Goal: Task Accomplishment & Management: Use online tool/utility

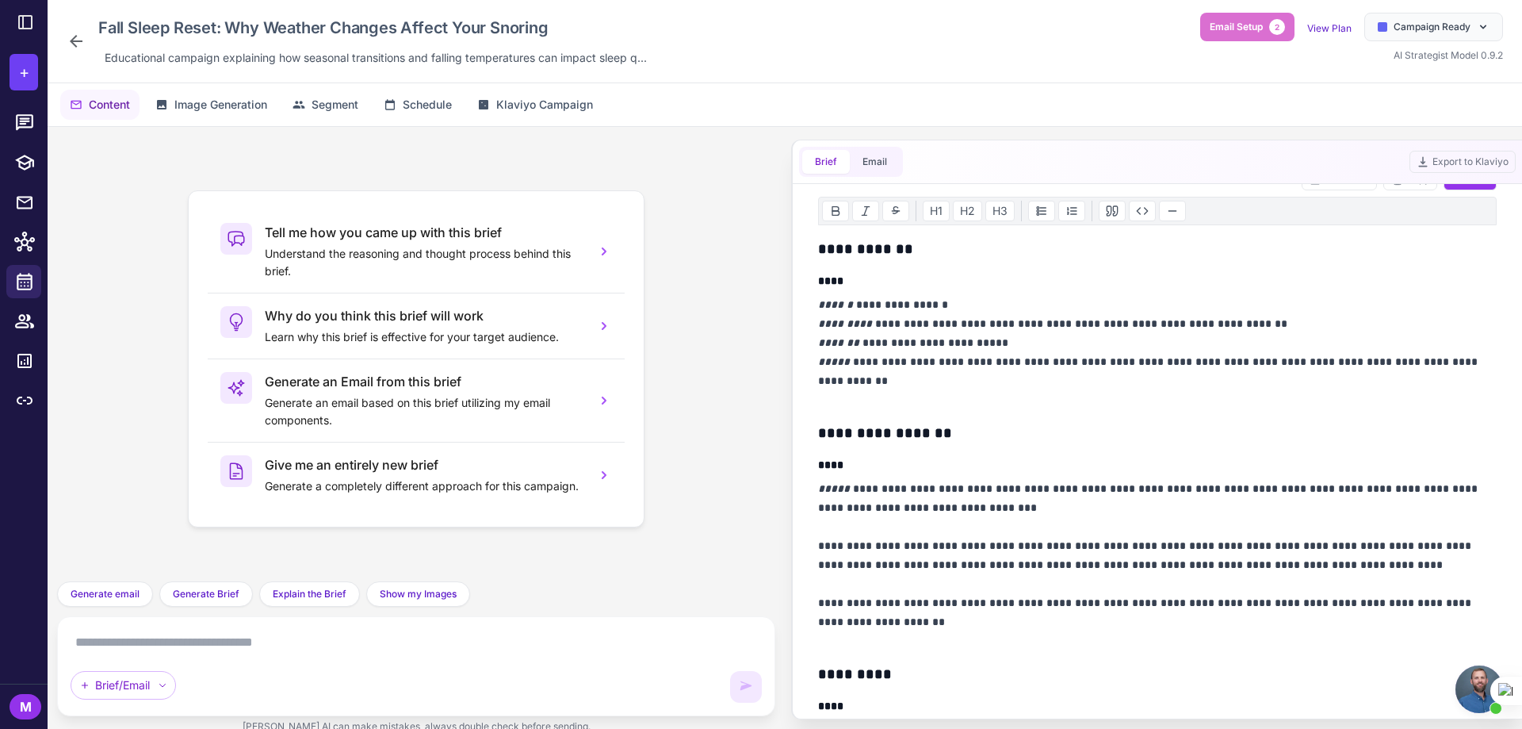
scroll to position [238, 0]
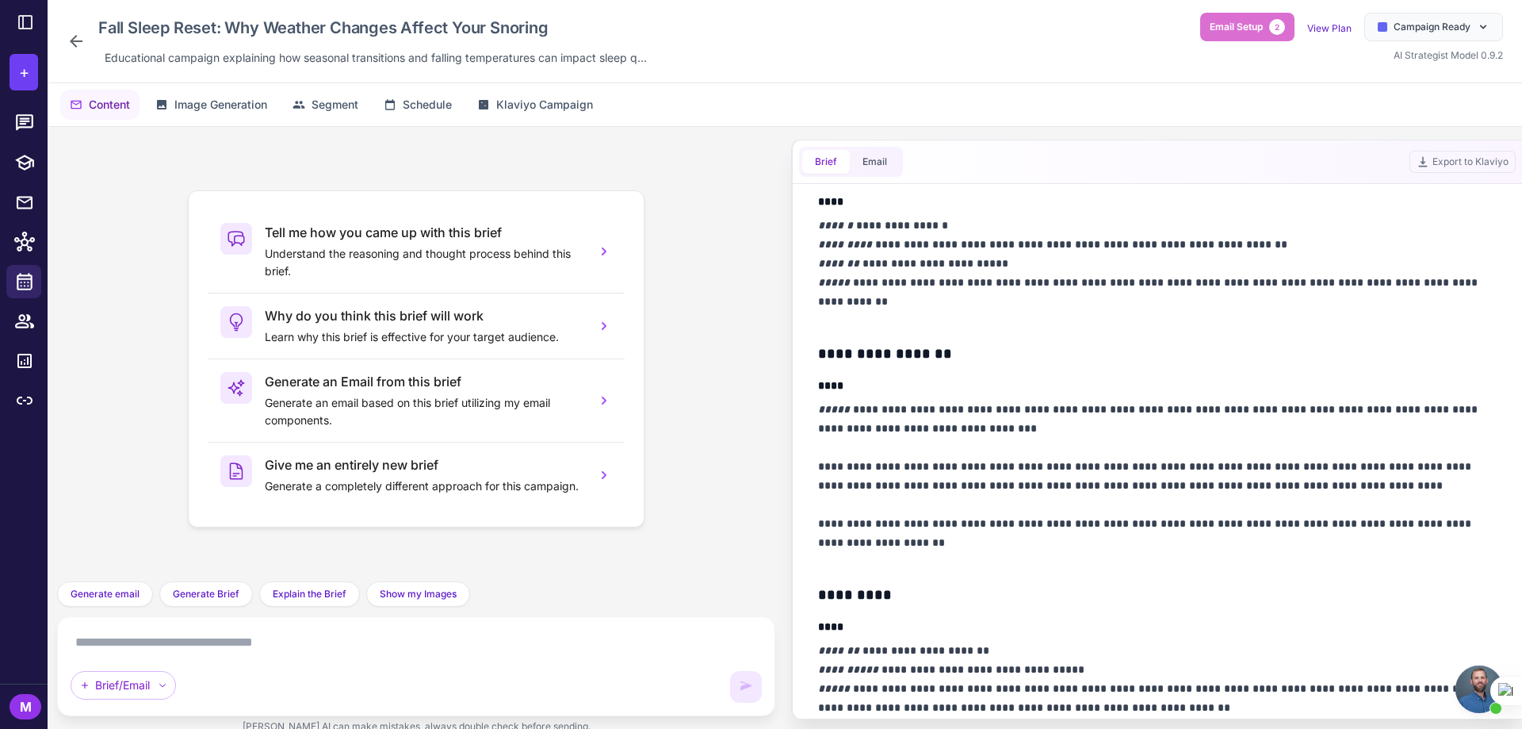
click at [77, 48] on icon at bounding box center [76, 41] width 19 height 19
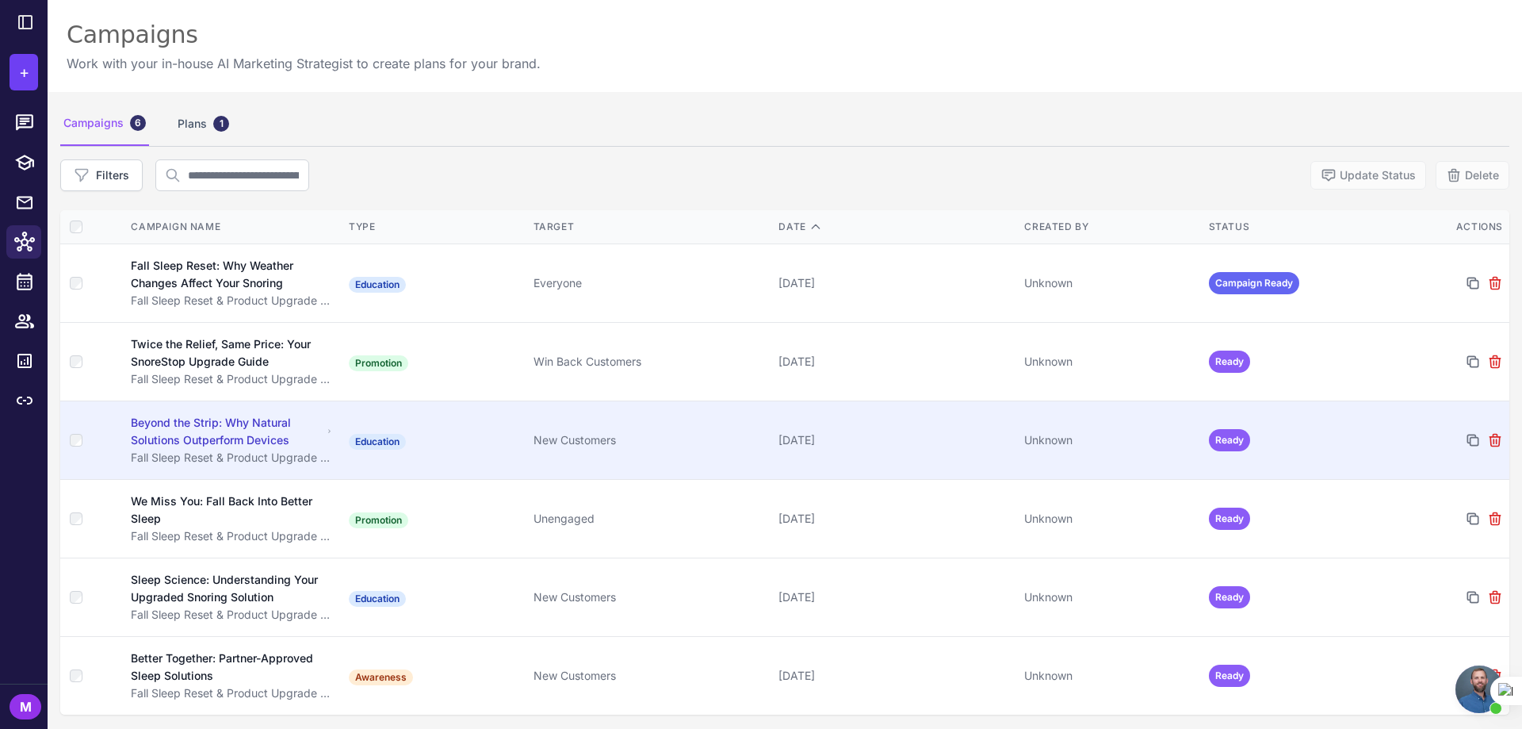
click at [226, 425] on div "Beyond the Strip: Why Natural Solutions Outperform Devices" at bounding box center [226, 431] width 191 height 35
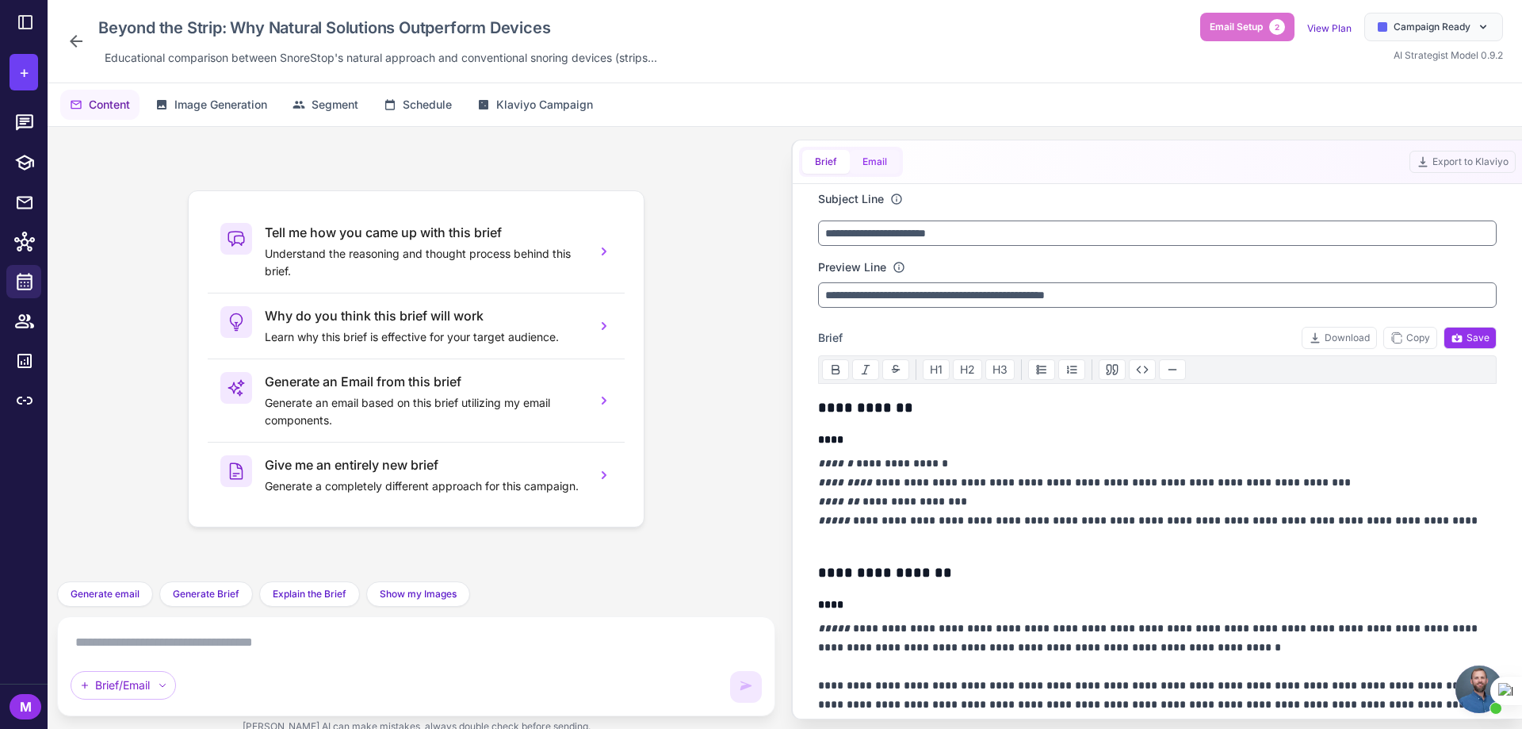
click at [878, 159] on button "Email" at bounding box center [875, 162] width 50 height 24
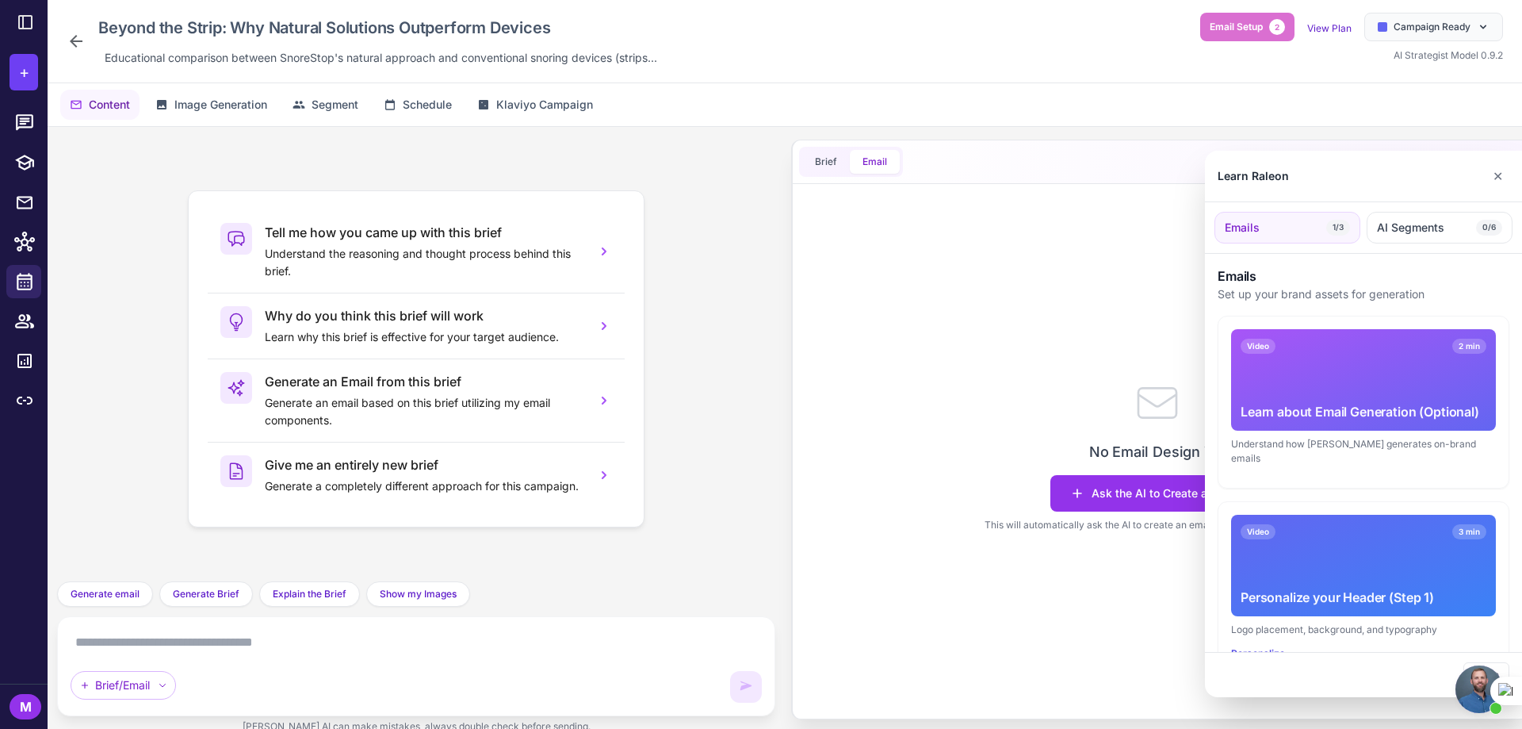
click at [174, 634] on div at bounding box center [761, 364] width 1522 height 729
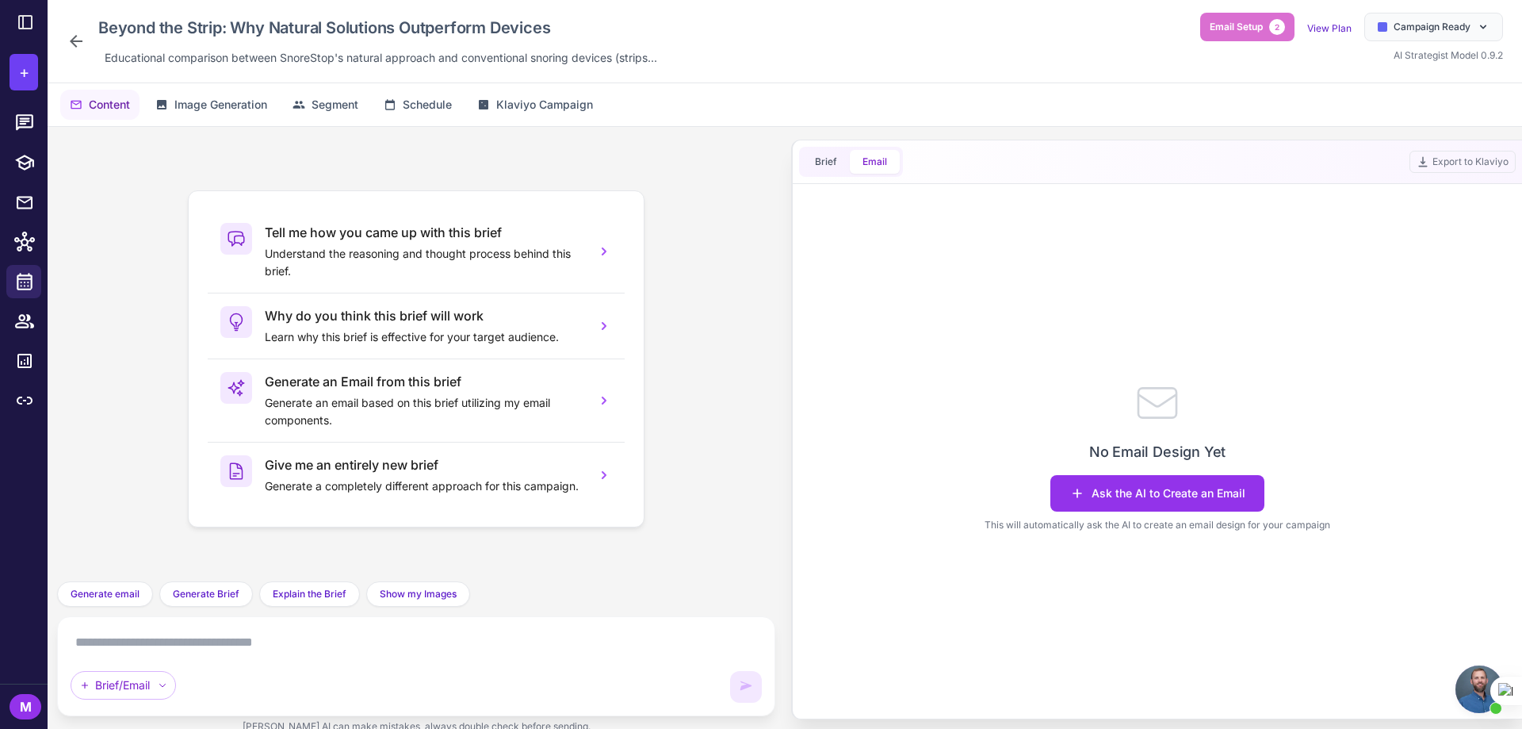
click at [182, 647] on textarea at bounding box center [416, 642] width 691 height 25
click at [243, 641] on textarea at bounding box center [416, 642] width 691 height 25
type textarea "**********"
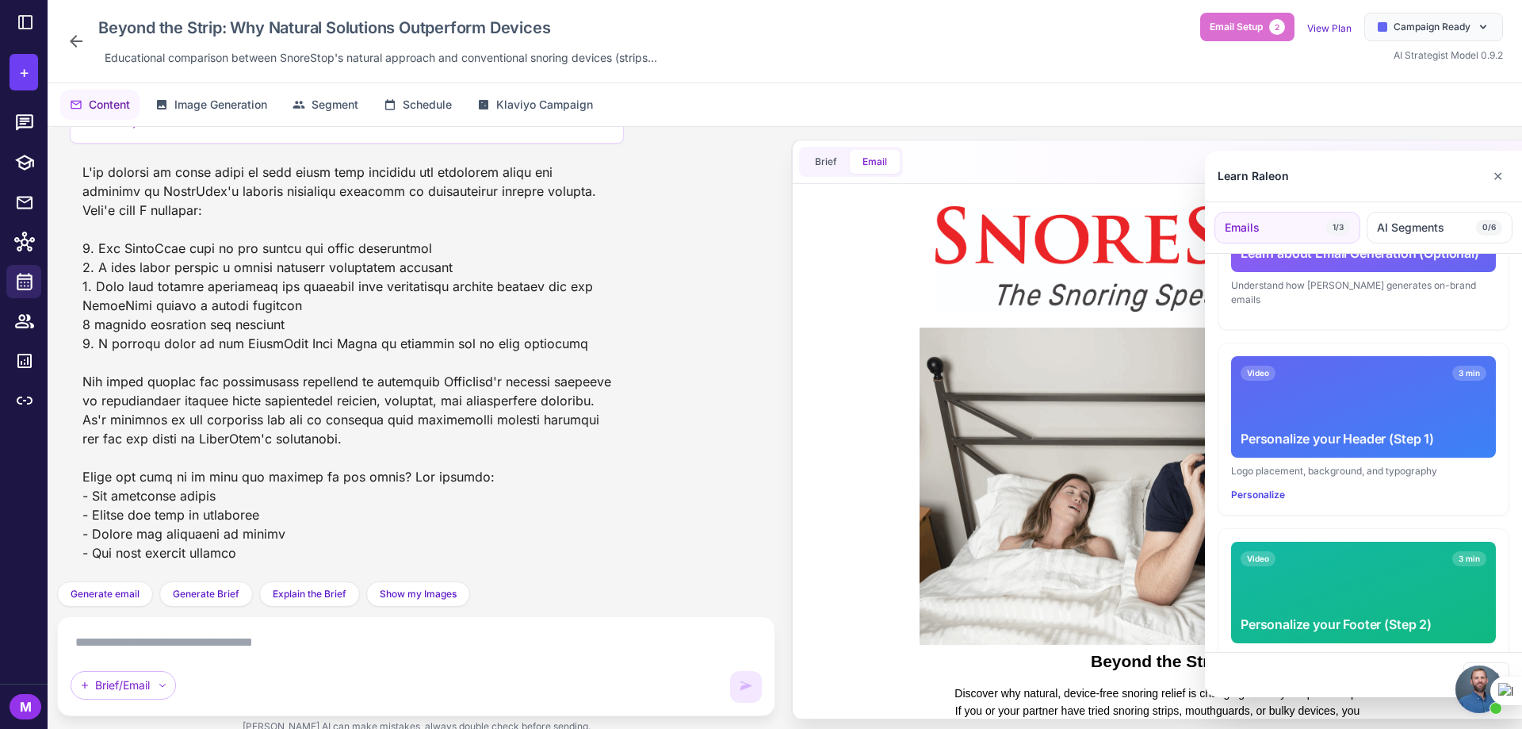
scroll to position [392, 0]
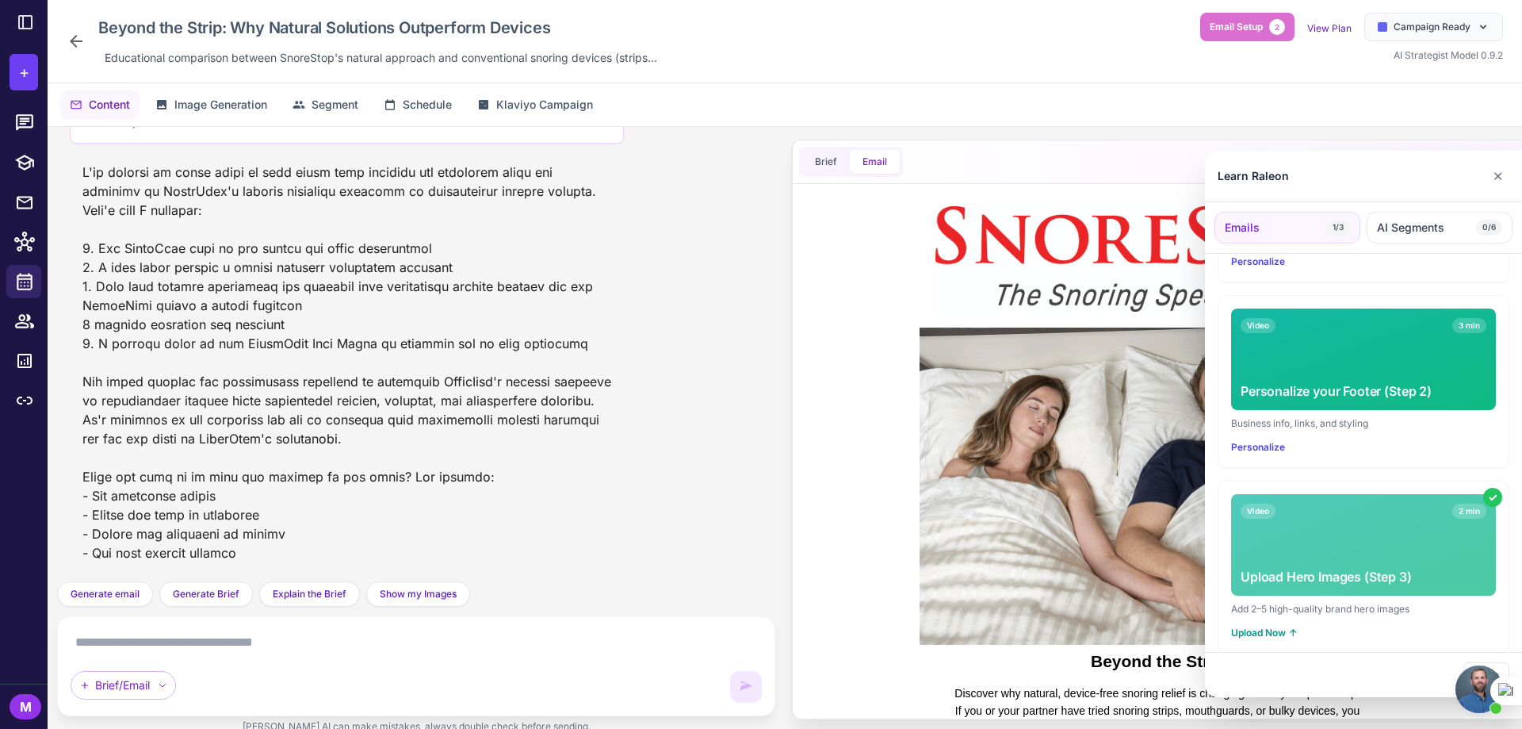
click at [1291, 351] on div "Video 3 min Personalize your Footer (Step 2)" at bounding box center [1363, 358] width 265 height 101
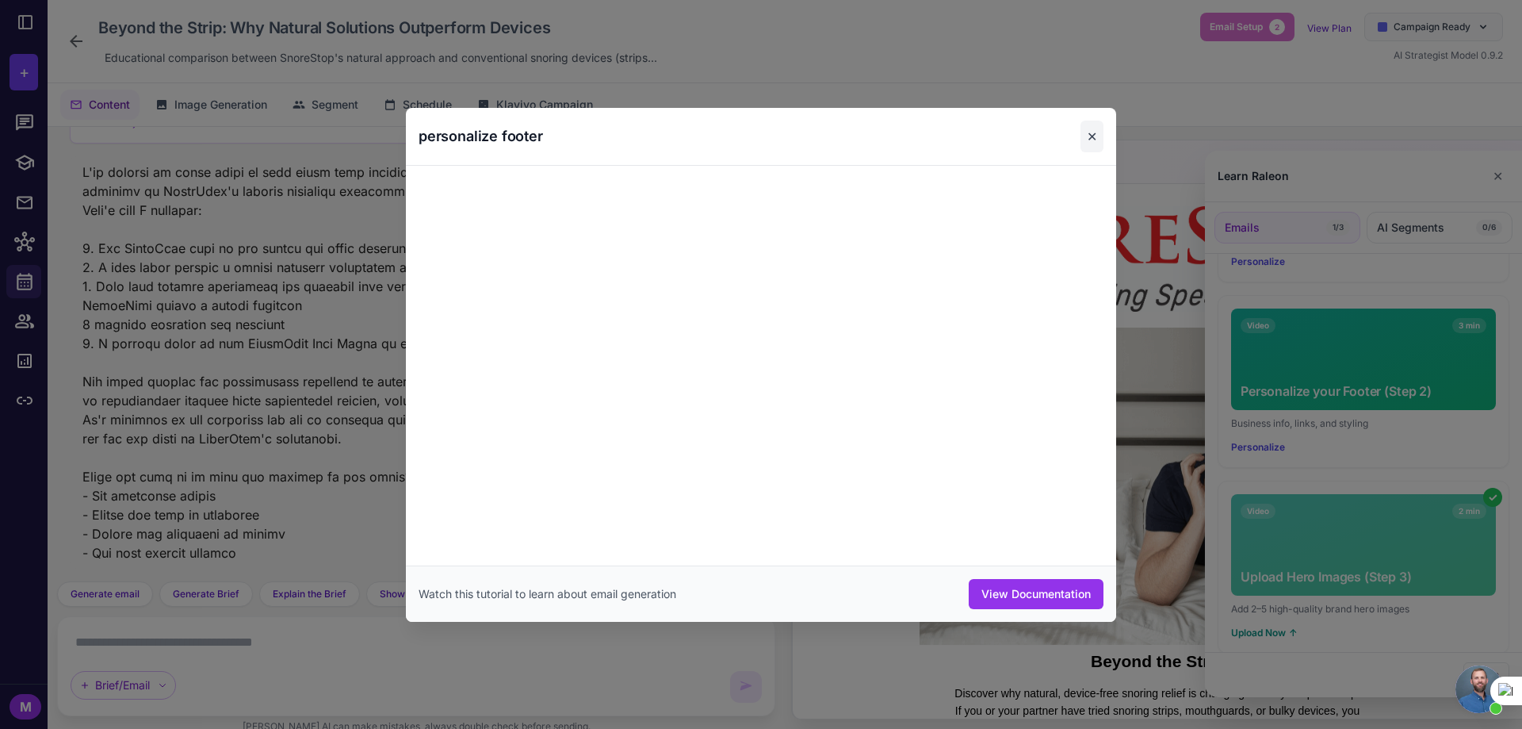
click at [1089, 137] on button "✕" at bounding box center [1092, 137] width 23 height 32
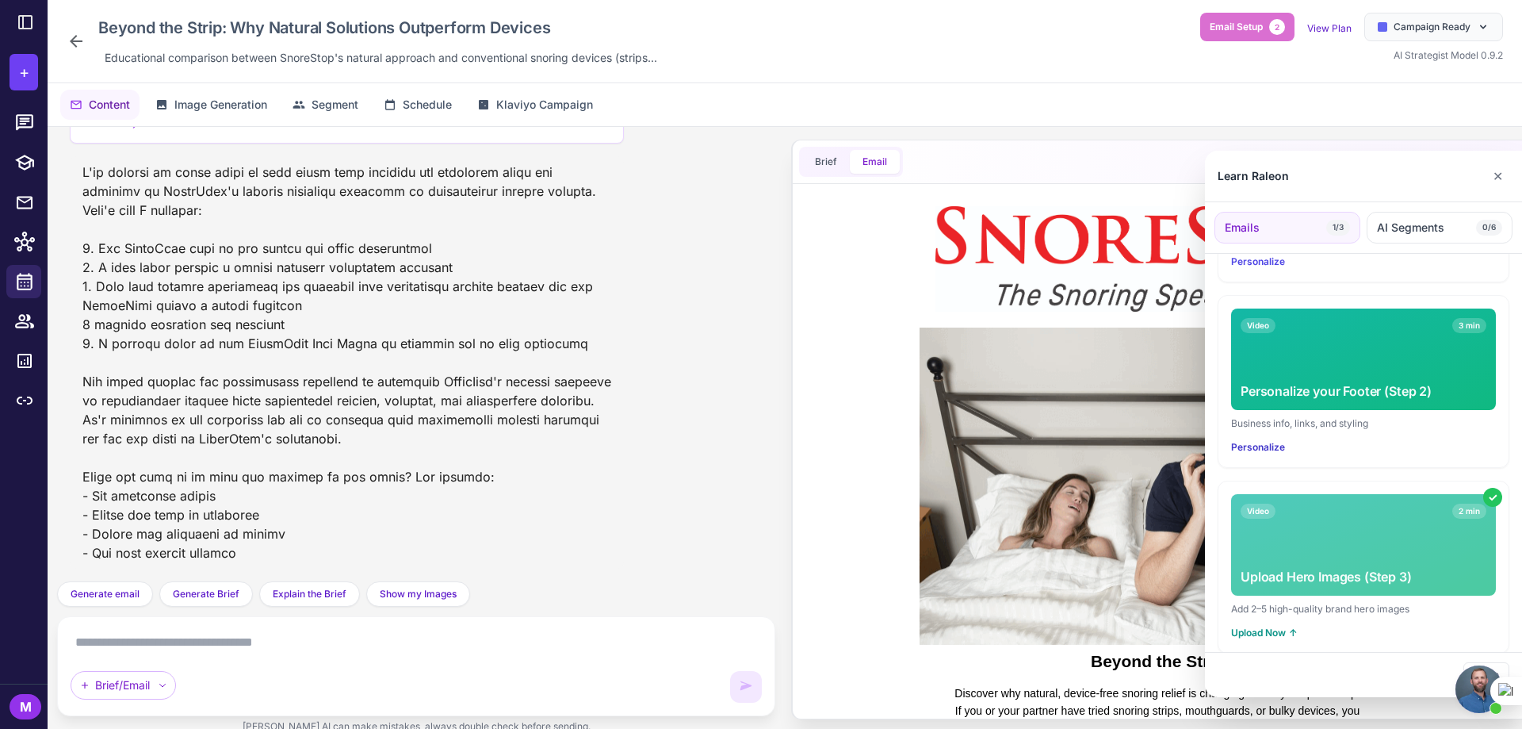
click at [1248, 440] on button "Personalize" at bounding box center [1258, 447] width 54 height 14
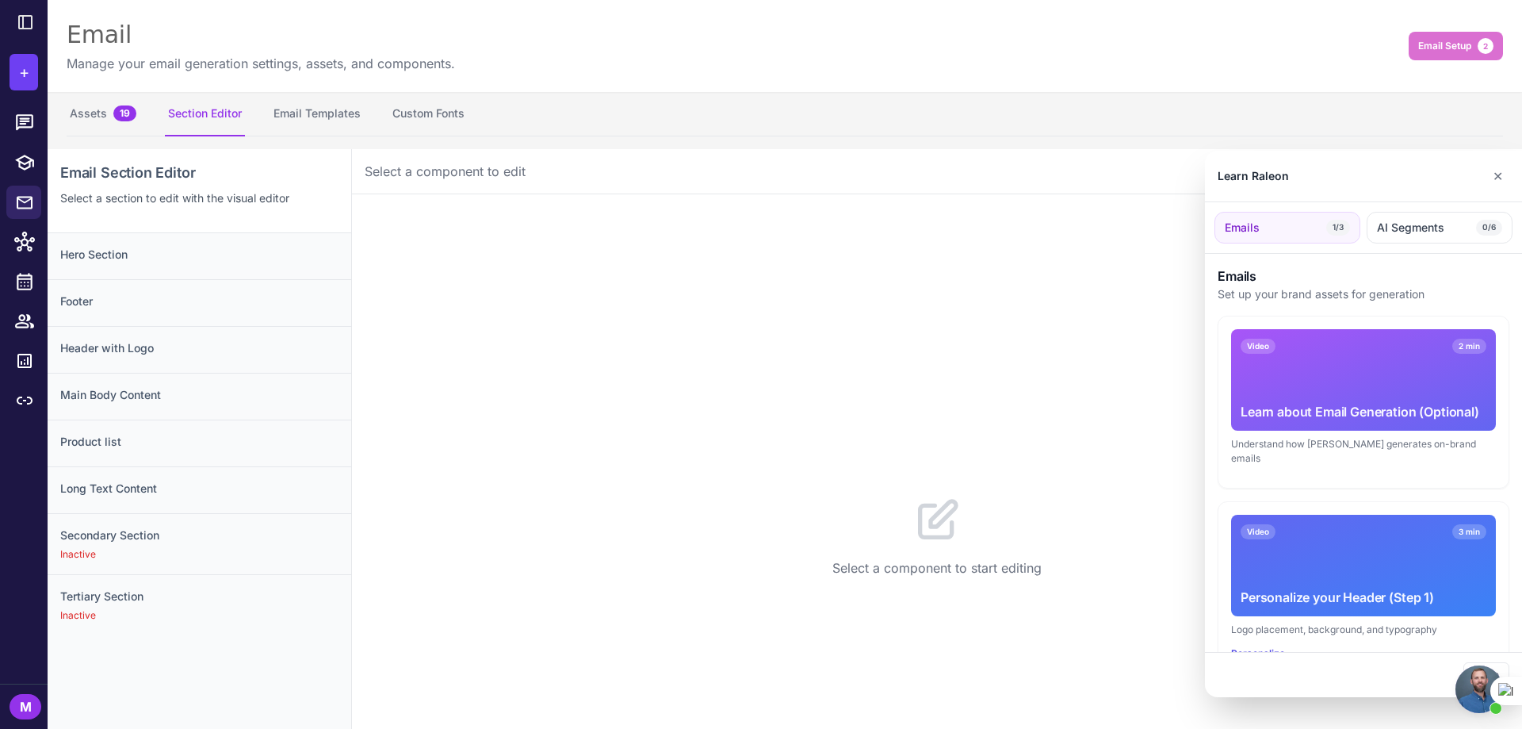
click at [182, 310] on div at bounding box center [761, 364] width 1522 height 729
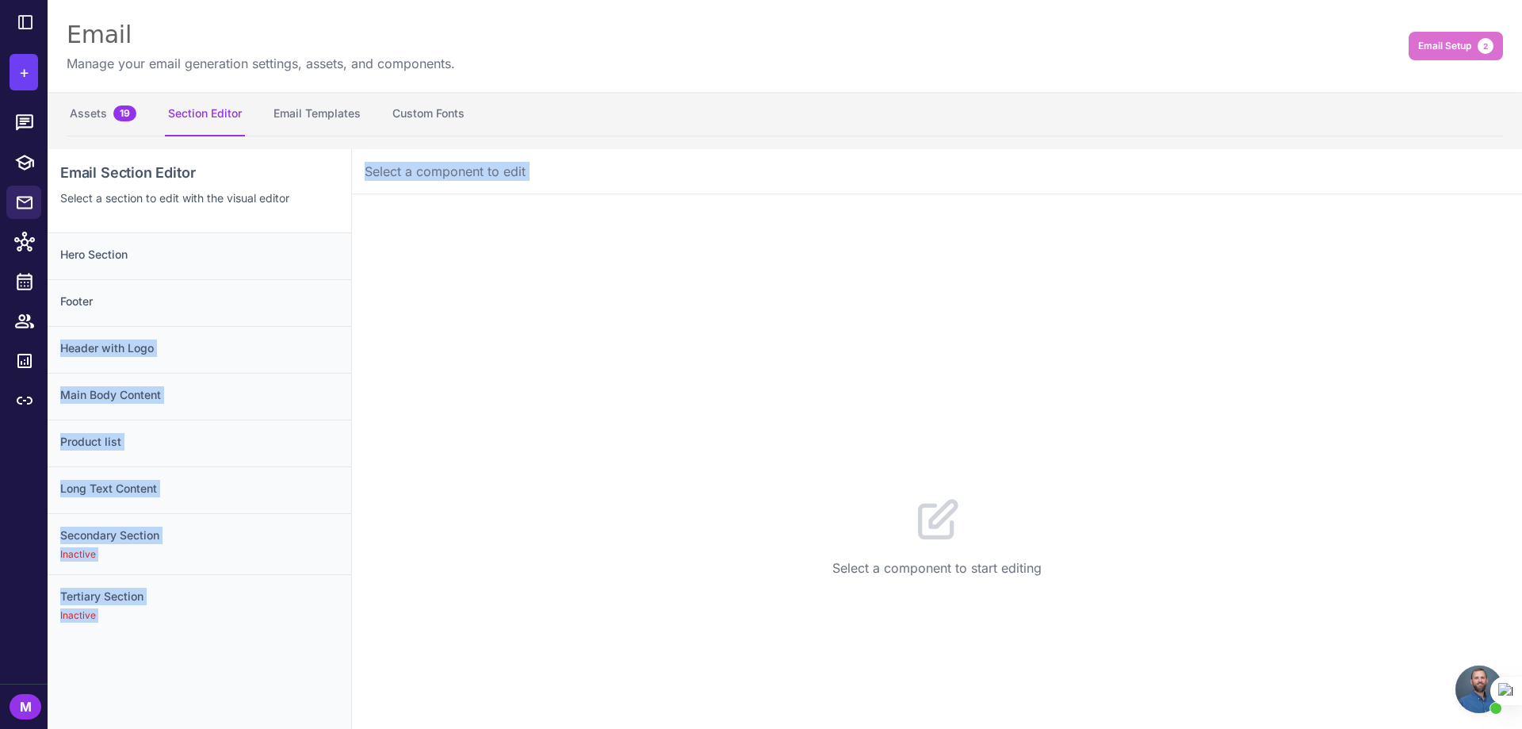
drag, startPoint x: 109, startPoint y: 304, endPoint x: 510, endPoint y: 313, distance: 401.3
click at [510, 313] on div "Email Section Editor Select a section to edit with the visual editor Hero Secti…" at bounding box center [785, 513] width 1475 height 729
click at [135, 309] on h3 "Footer" at bounding box center [199, 301] width 278 height 17
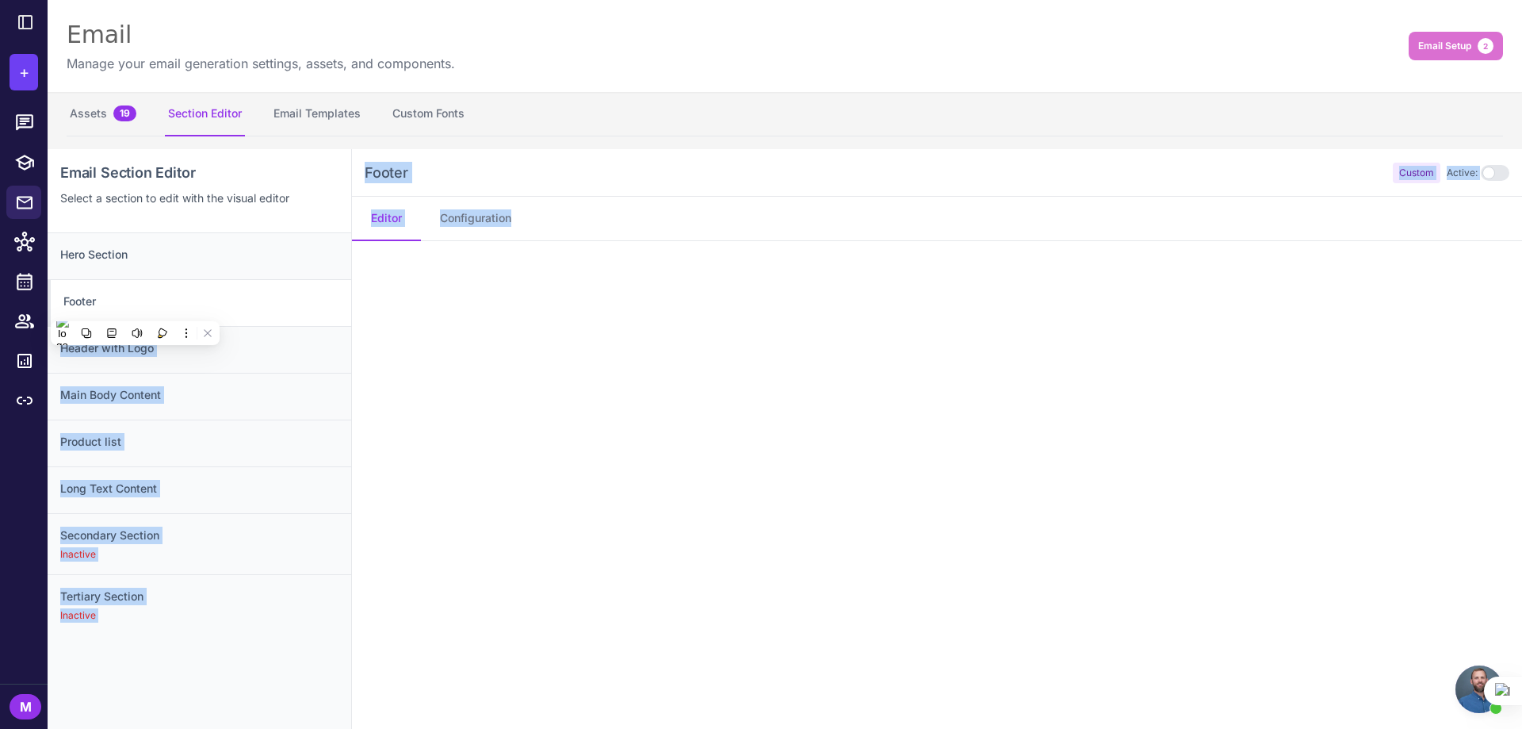
click at [140, 306] on h3 "Footer" at bounding box center [200, 301] width 275 height 17
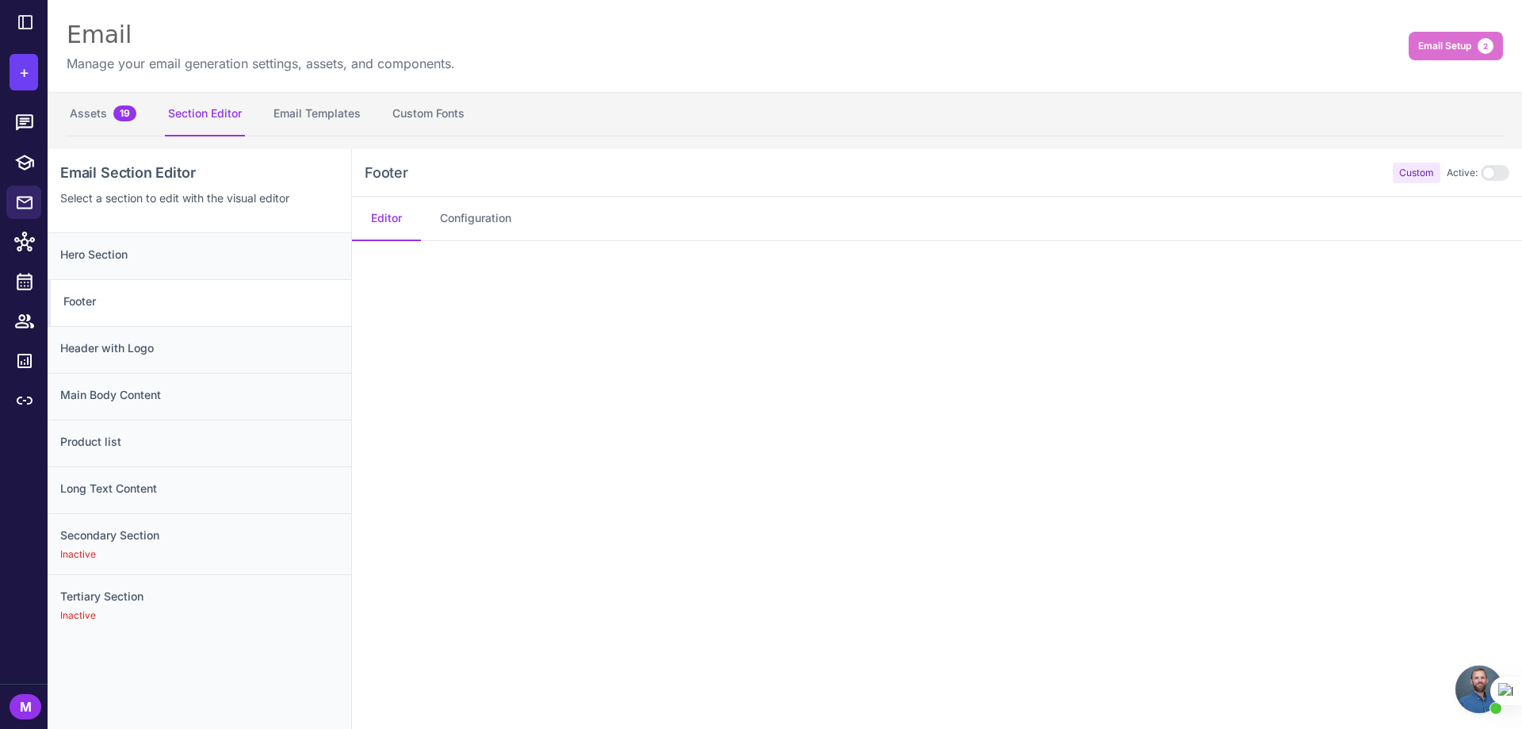
click at [140, 306] on h3 "Footer" at bounding box center [200, 301] width 275 height 17
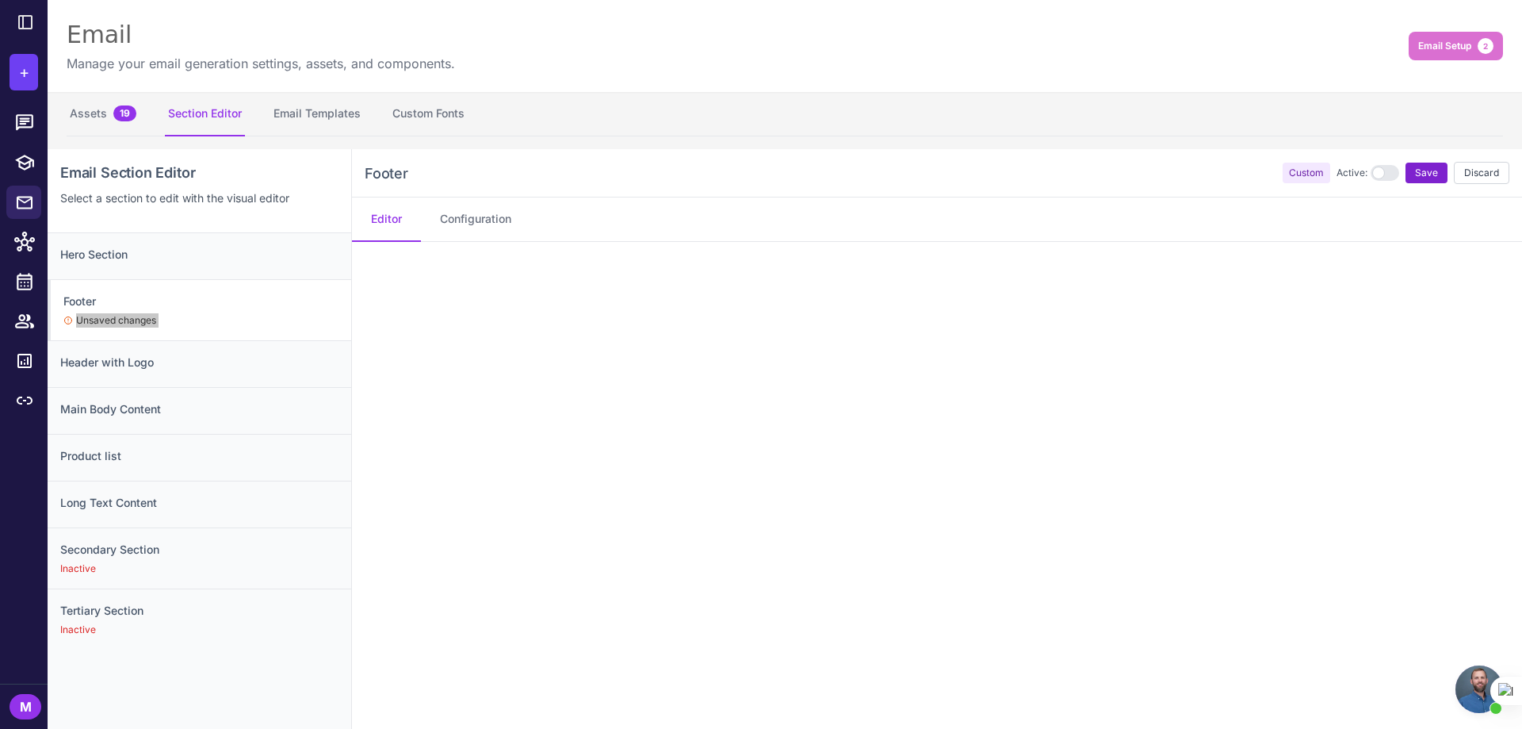
click at [1427, 176] on button "Save" at bounding box center [1427, 173] width 42 height 21
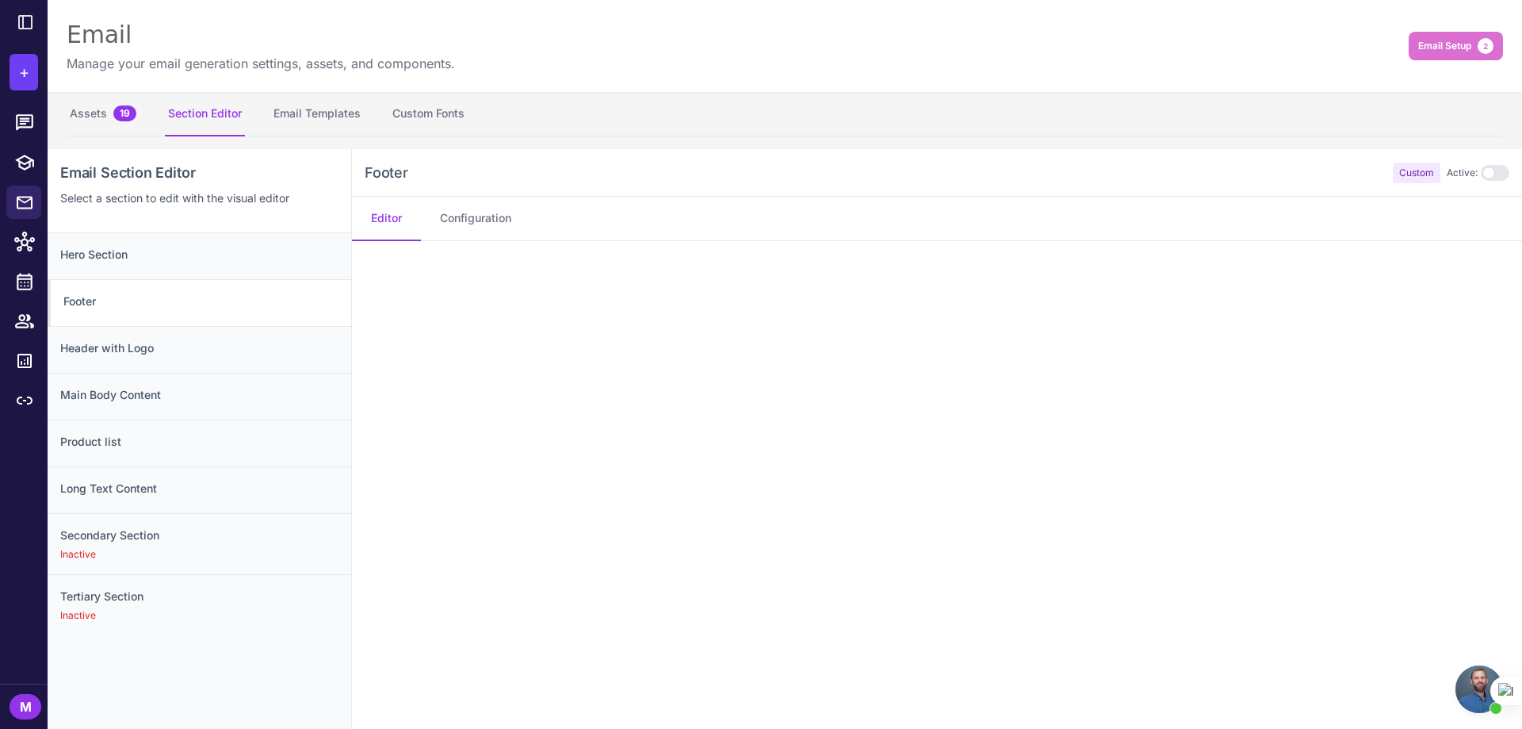
click at [114, 307] on h3 "Footer" at bounding box center [200, 301] width 275 height 17
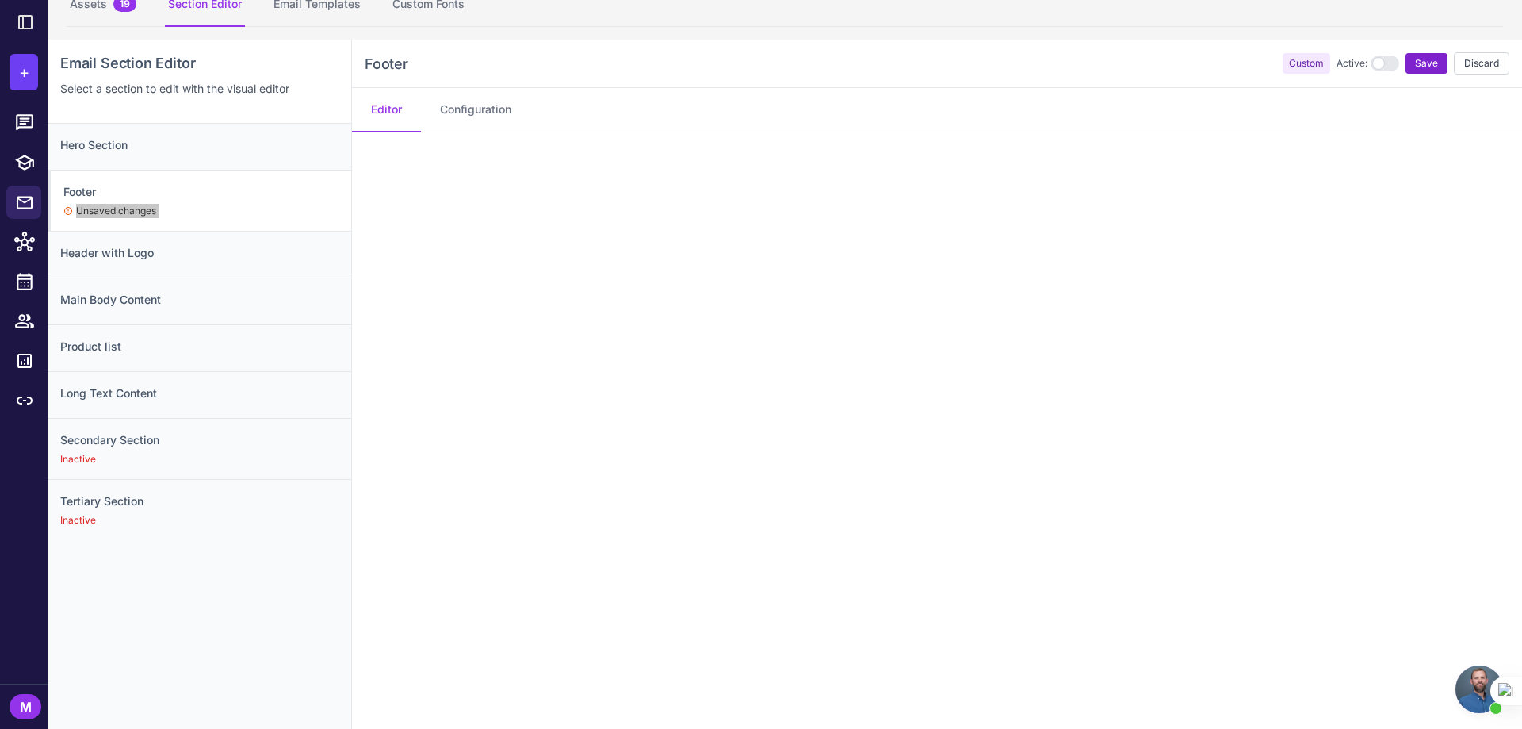
click at [1415, 63] on span "Save" at bounding box center [1426, 63] width 23 height 14
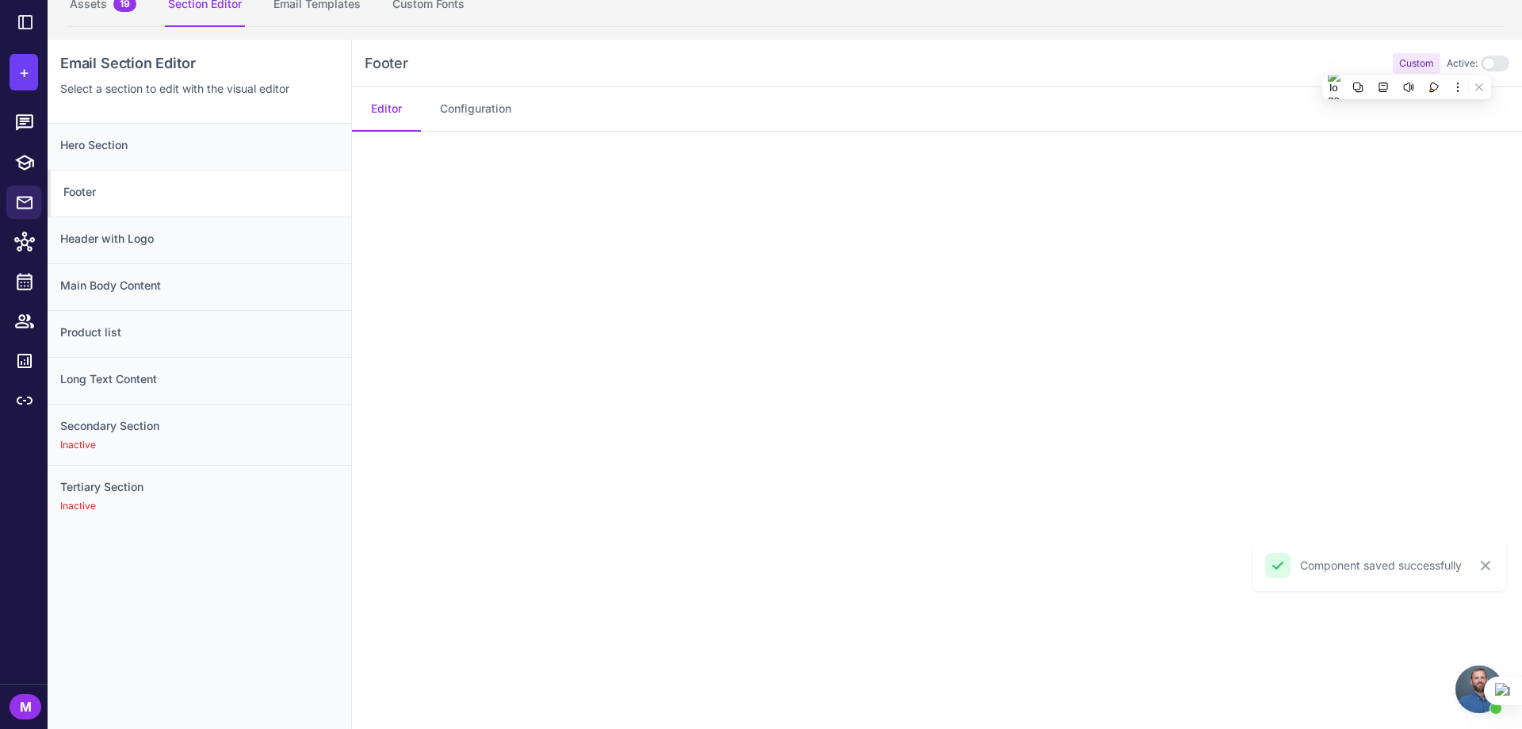
scroll to position [149, 0]
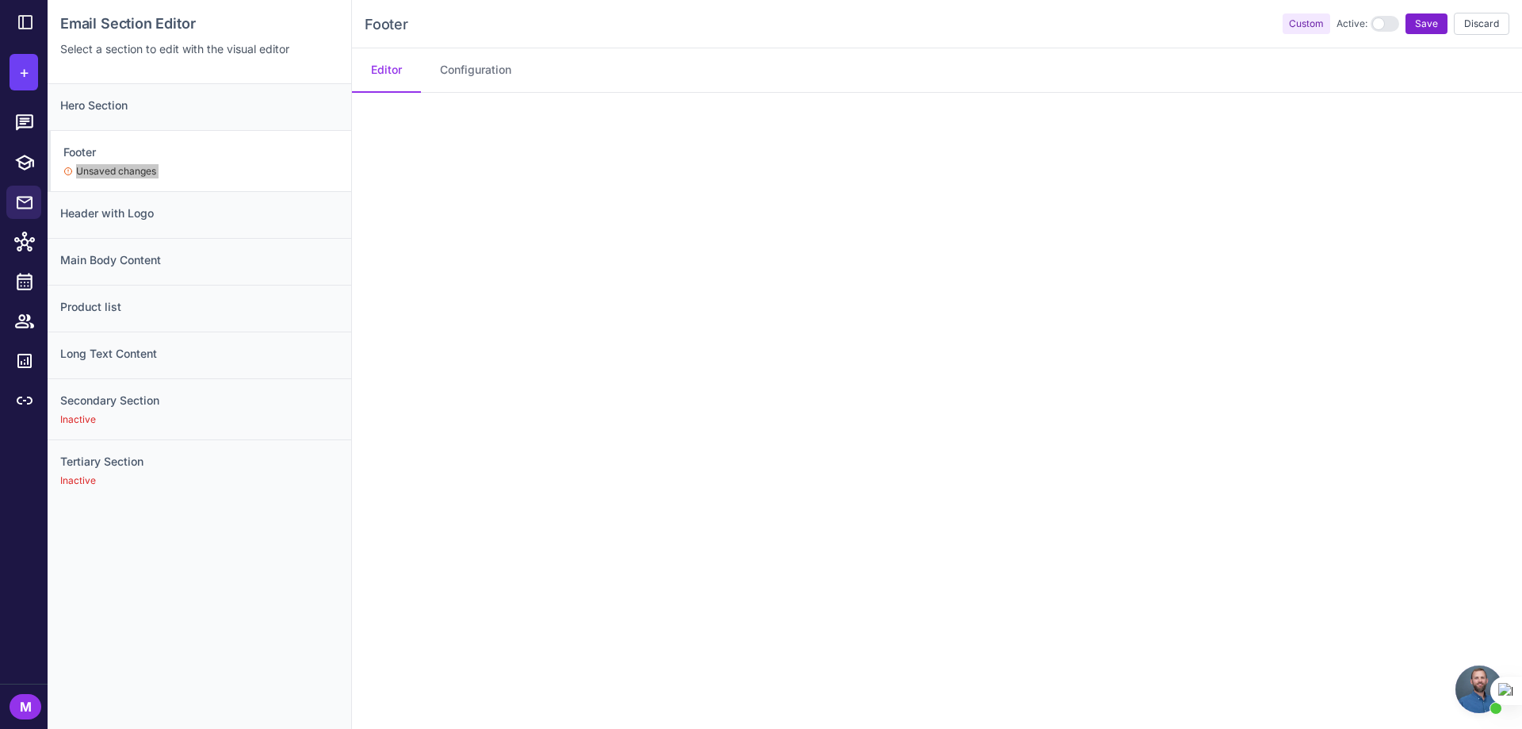
click at [1407, 32] on button "Save" at bounding box center [1427, 23] width 42 height 21
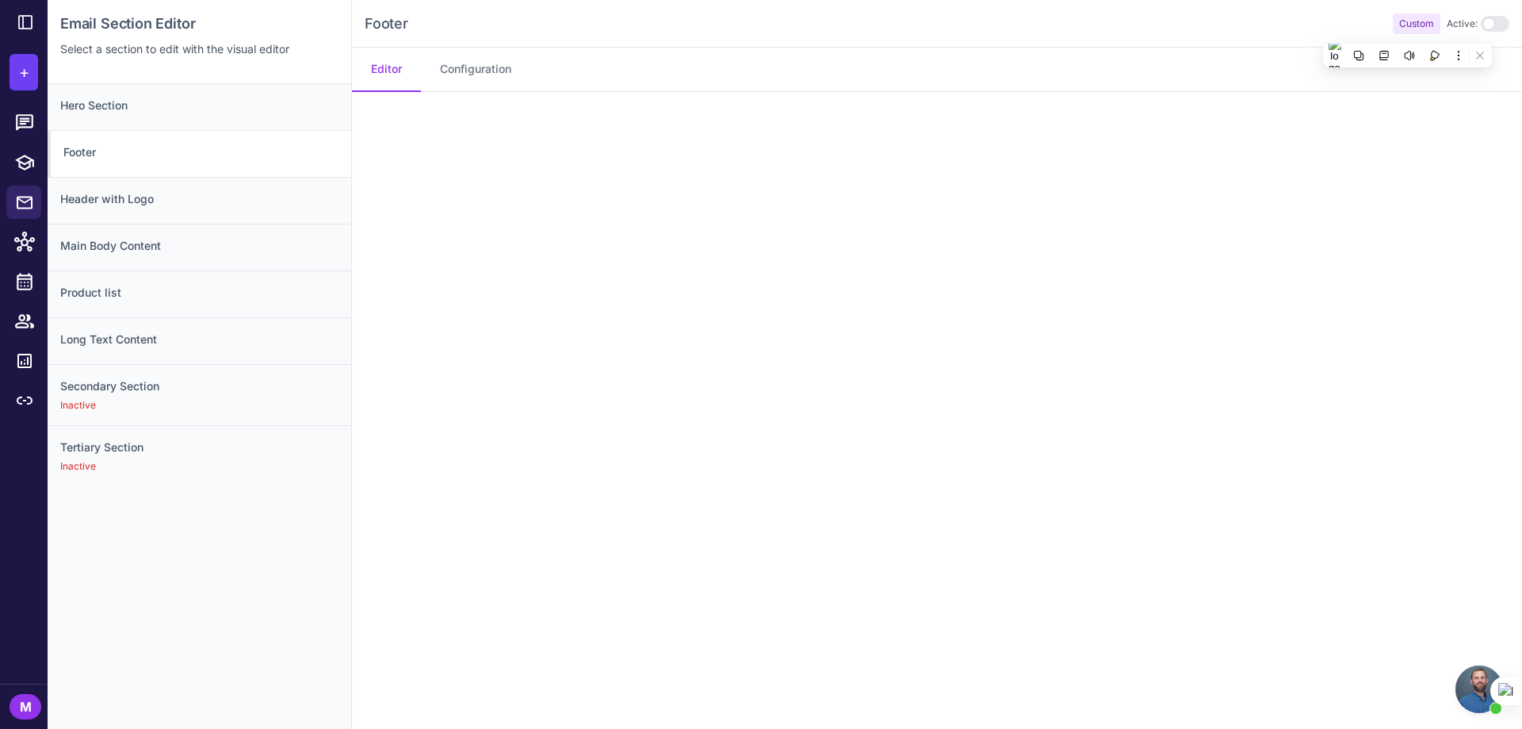
scroll to position [0, 0]
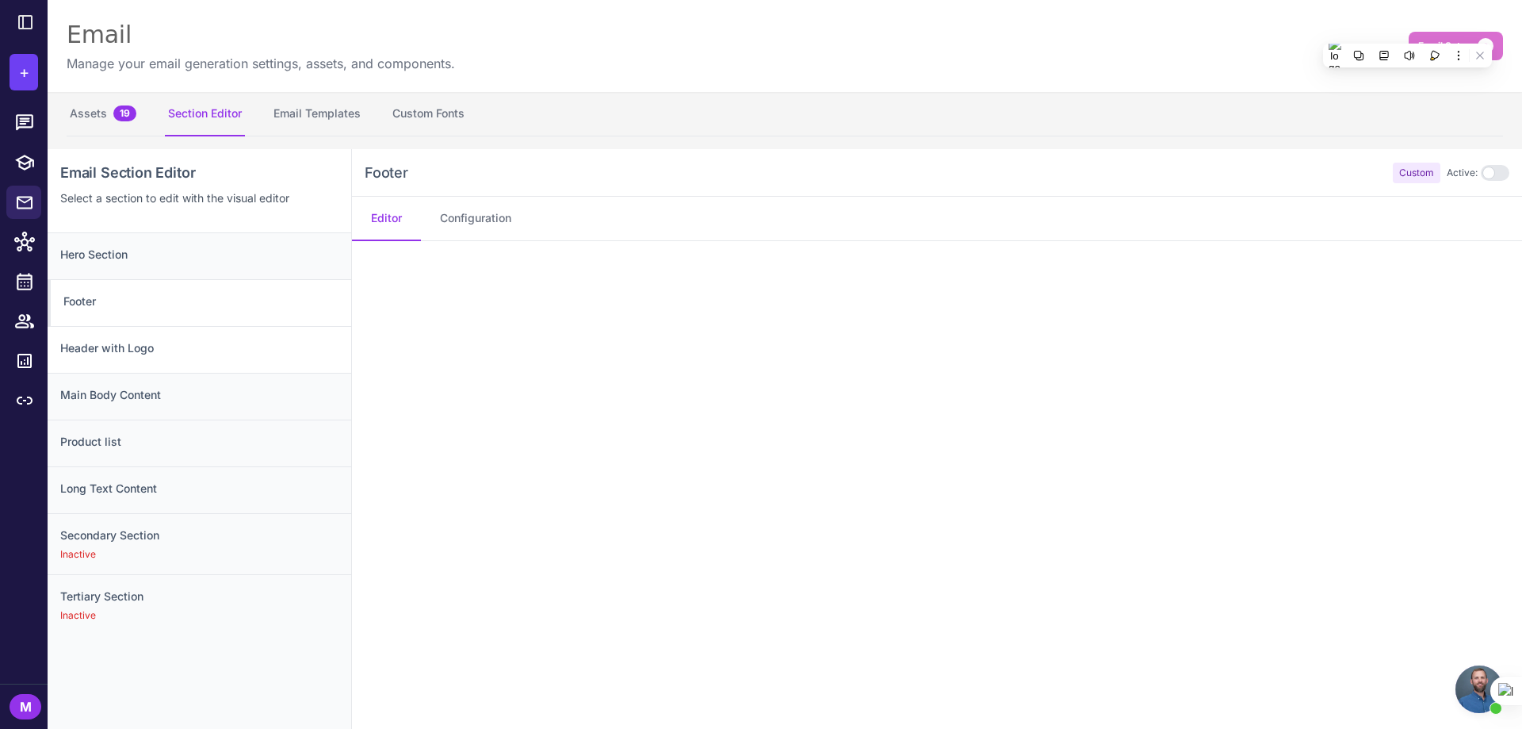
click at [163, 340] on h3 "Header with Logo" at bounding box center [199, 347] width 278 height 17
click at [162, 298] on h3 "Footer" at bounding box center [199, 301] width 278 height 17
click at [24, 126] on icon at bounding box center [24, 123] width 21 height 21
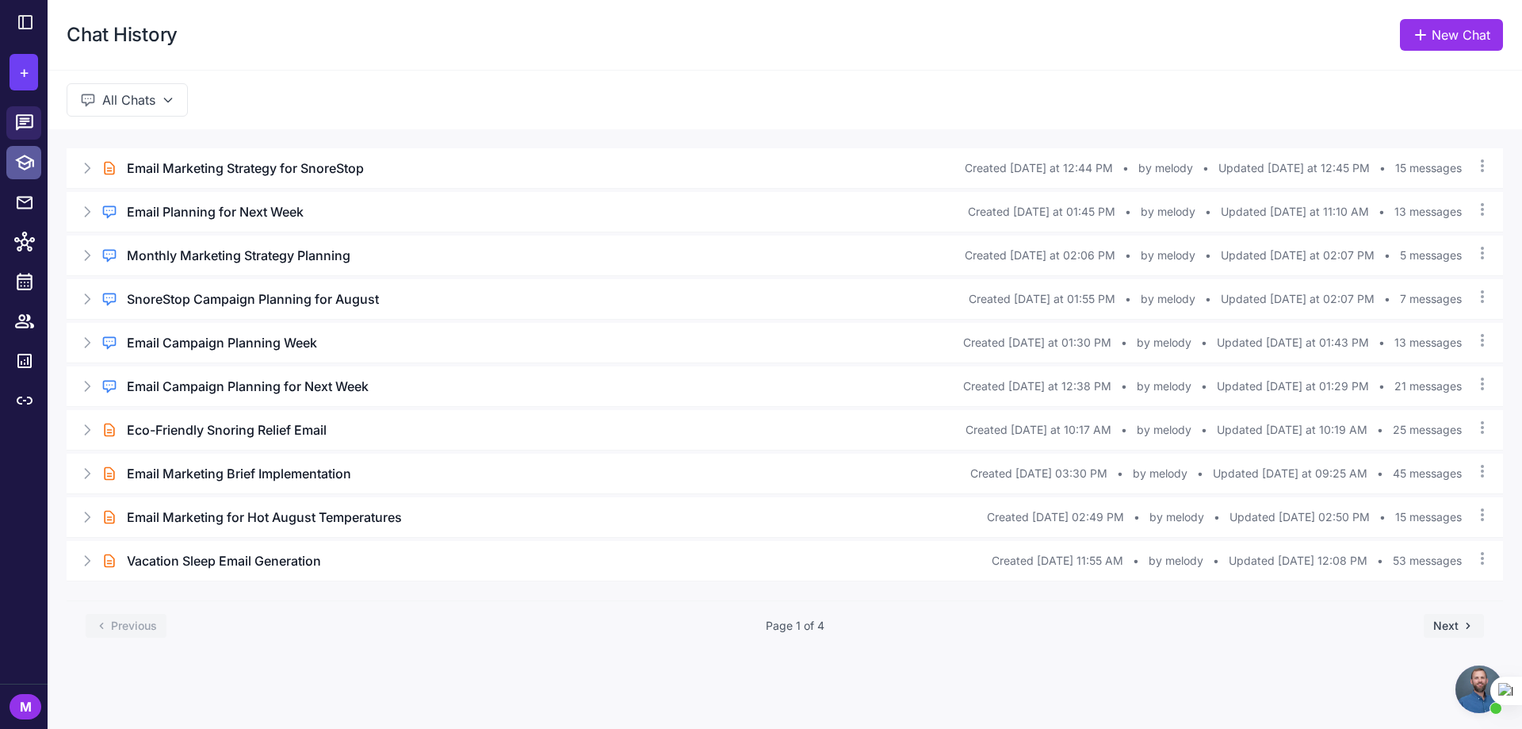
click at [23, 167] on icon at bounding box center [24, 162] width 21 height 21
select select
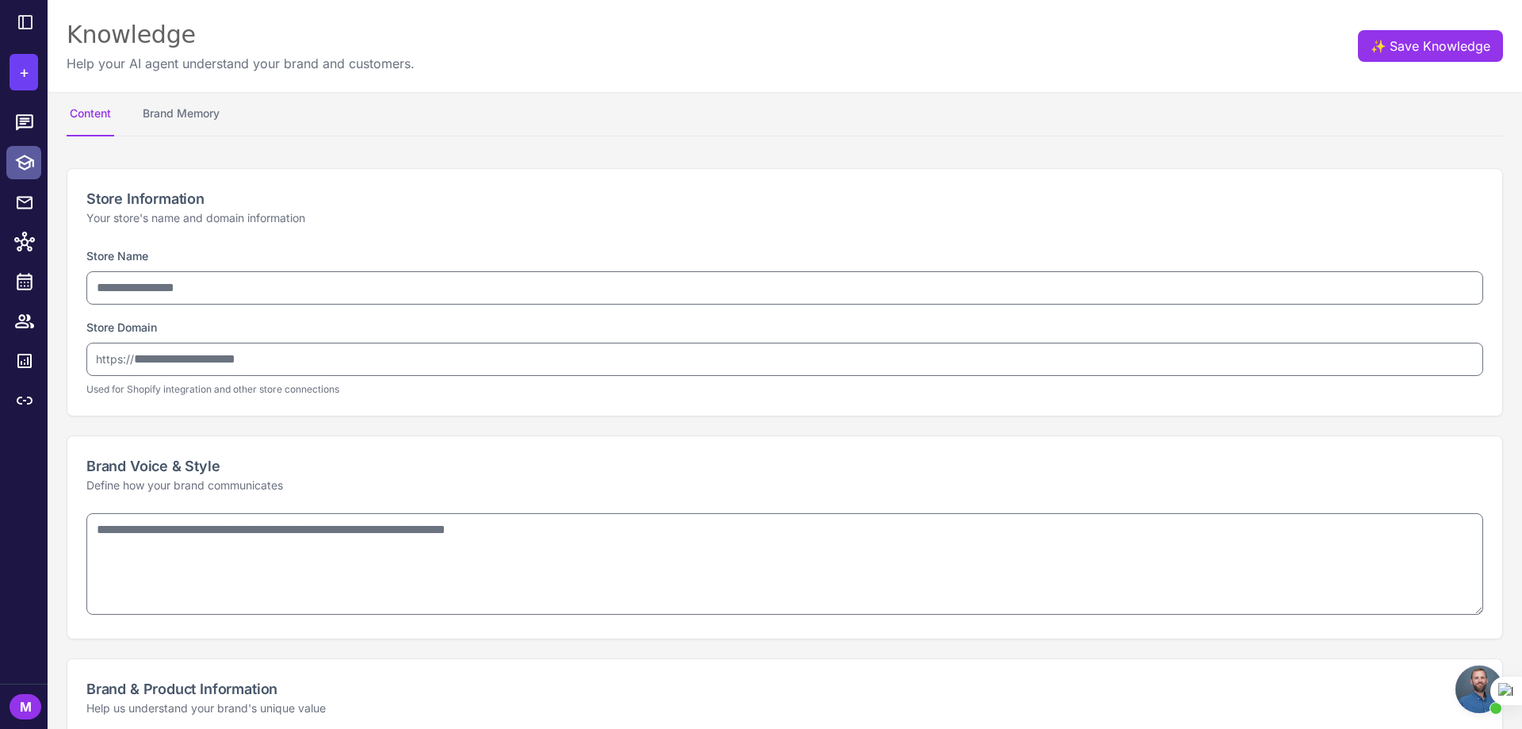
type input "*********"
type input "**********"
type textarea "**********"
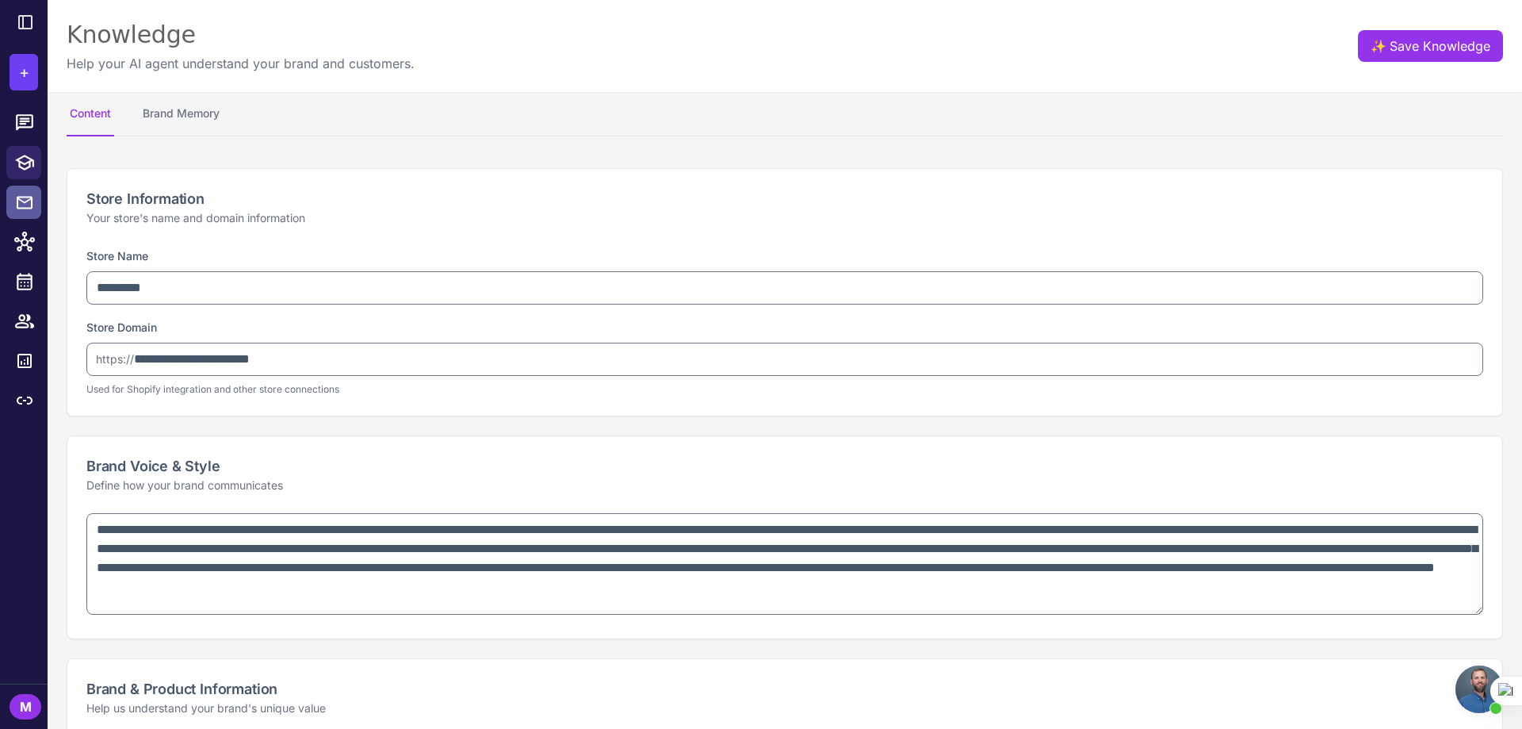
type textarea "**********"
select select "**"
type textarea "**********"
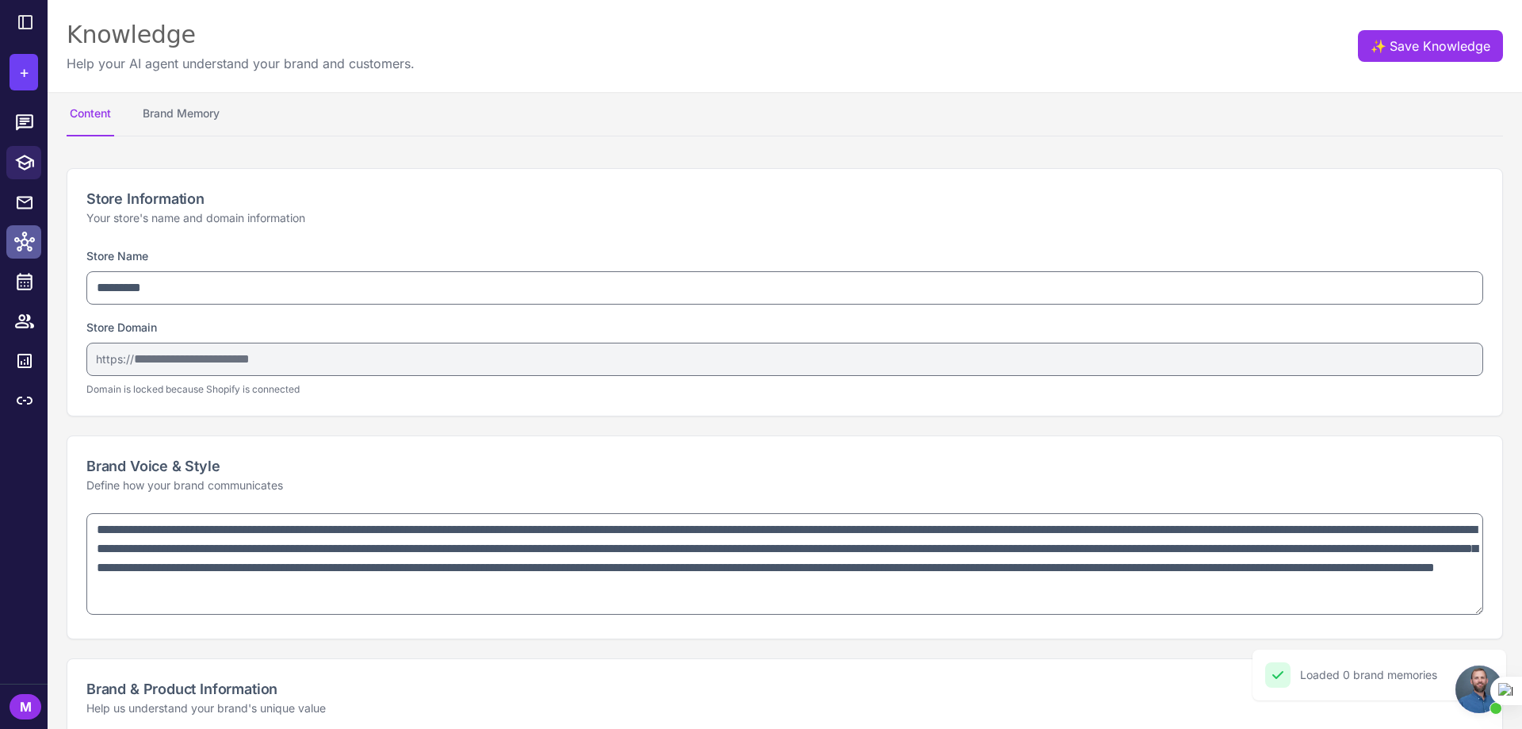
click at [26, 233] on icon at bounding box center [24, 242] width 21 height 20
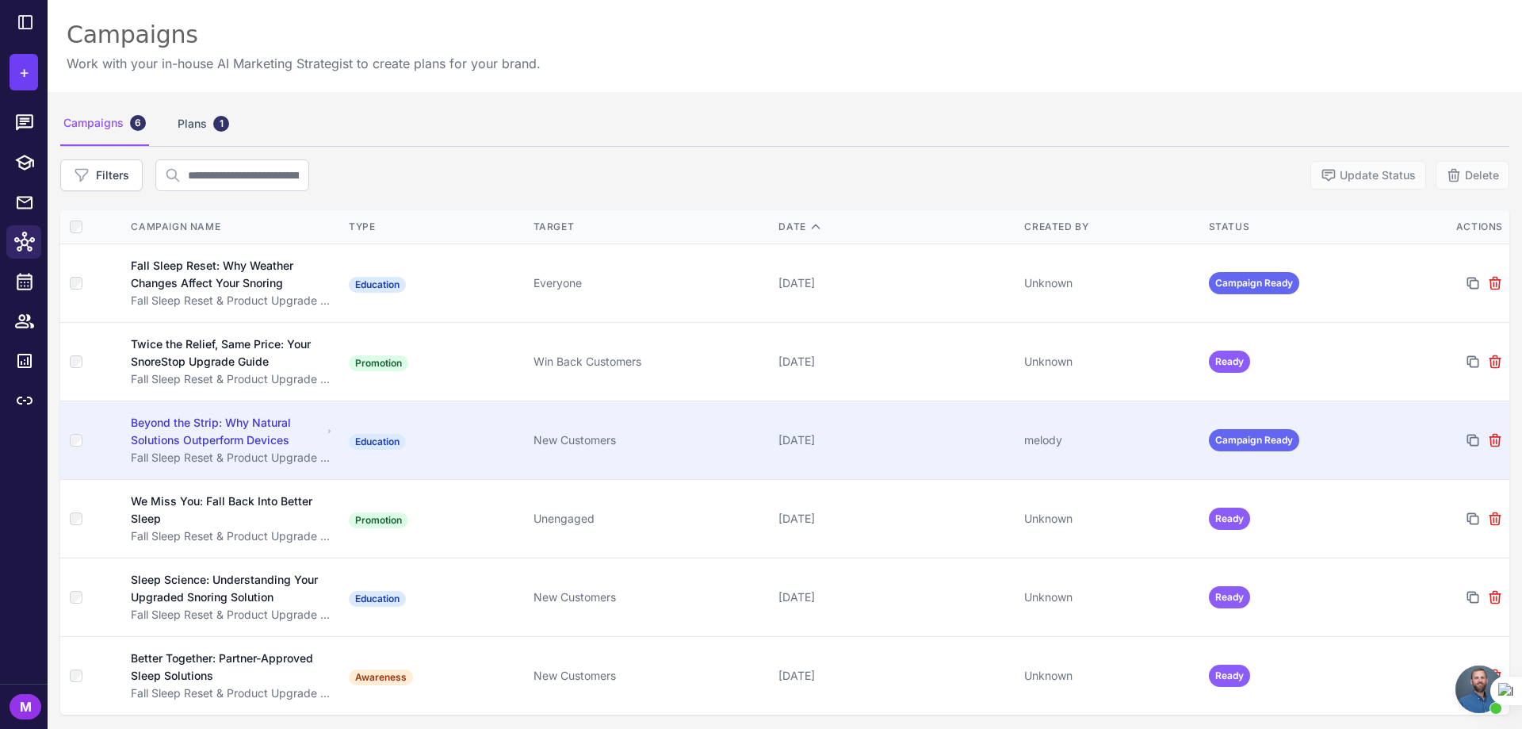
click at [258, 424] on div "Beyond the Strip: Why Natural Solutions Outperform Devices" at bounding box center [226, 431] width 191 height 35
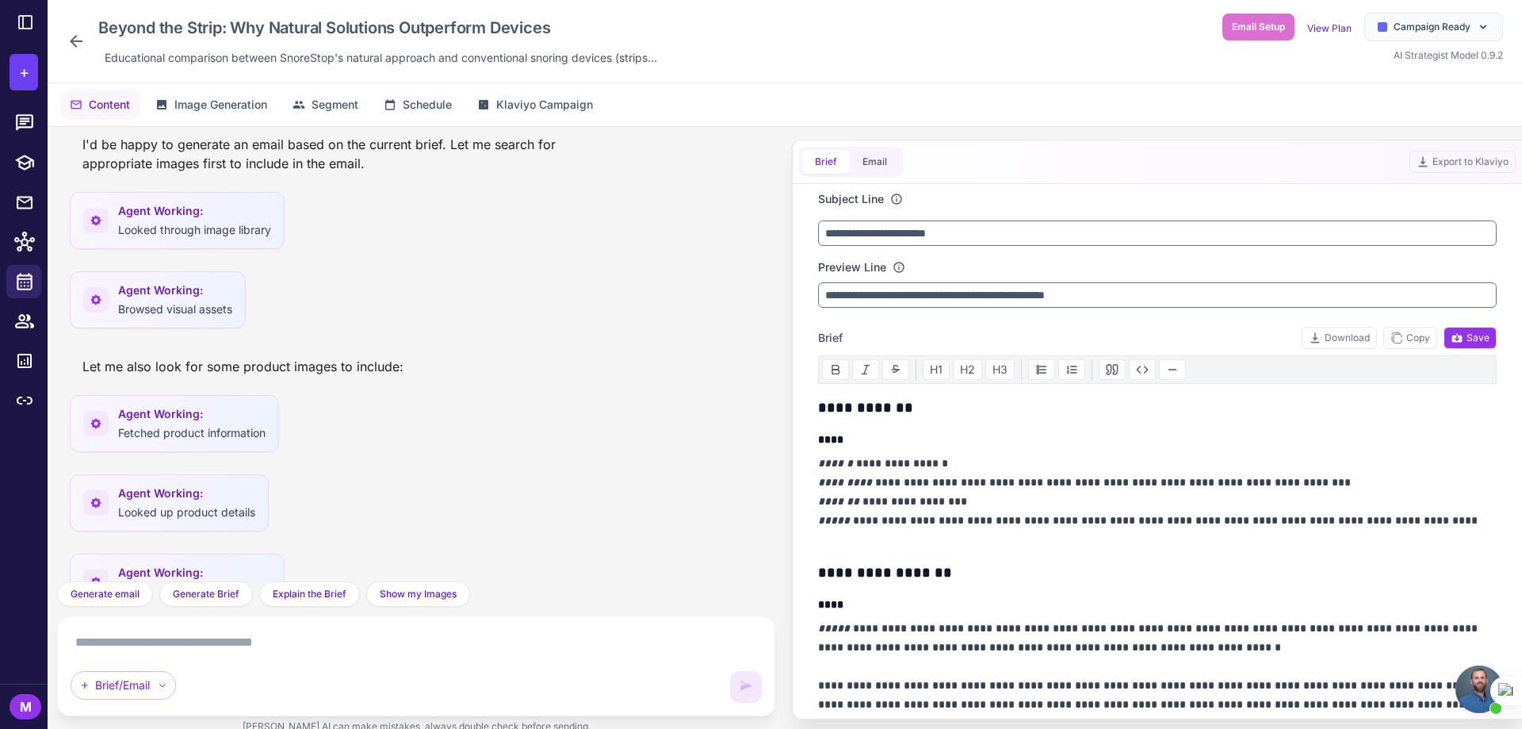
scroll to position [843, 0]
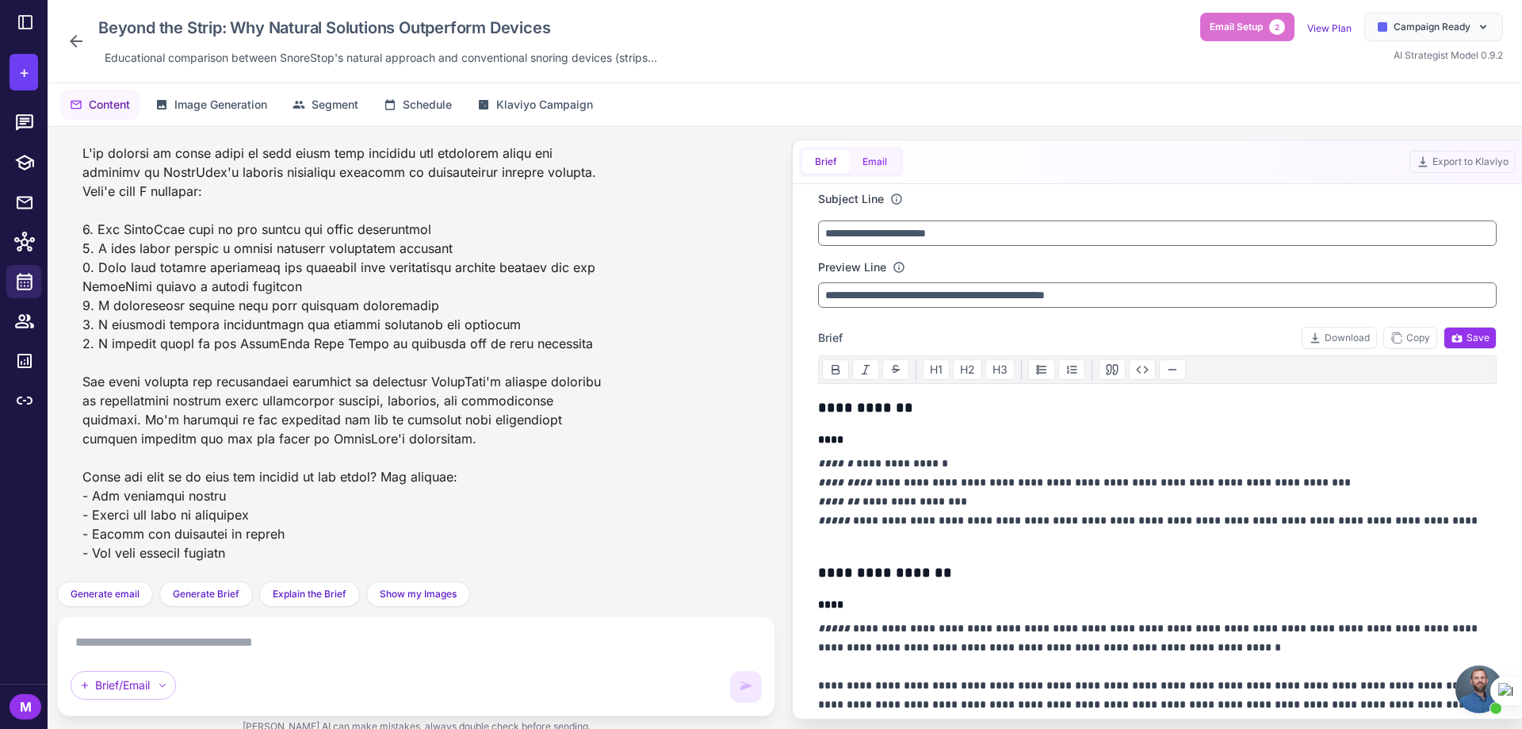
click at [865, 166] on button "Email" at bounding box center [875, 162] width 50 height 24
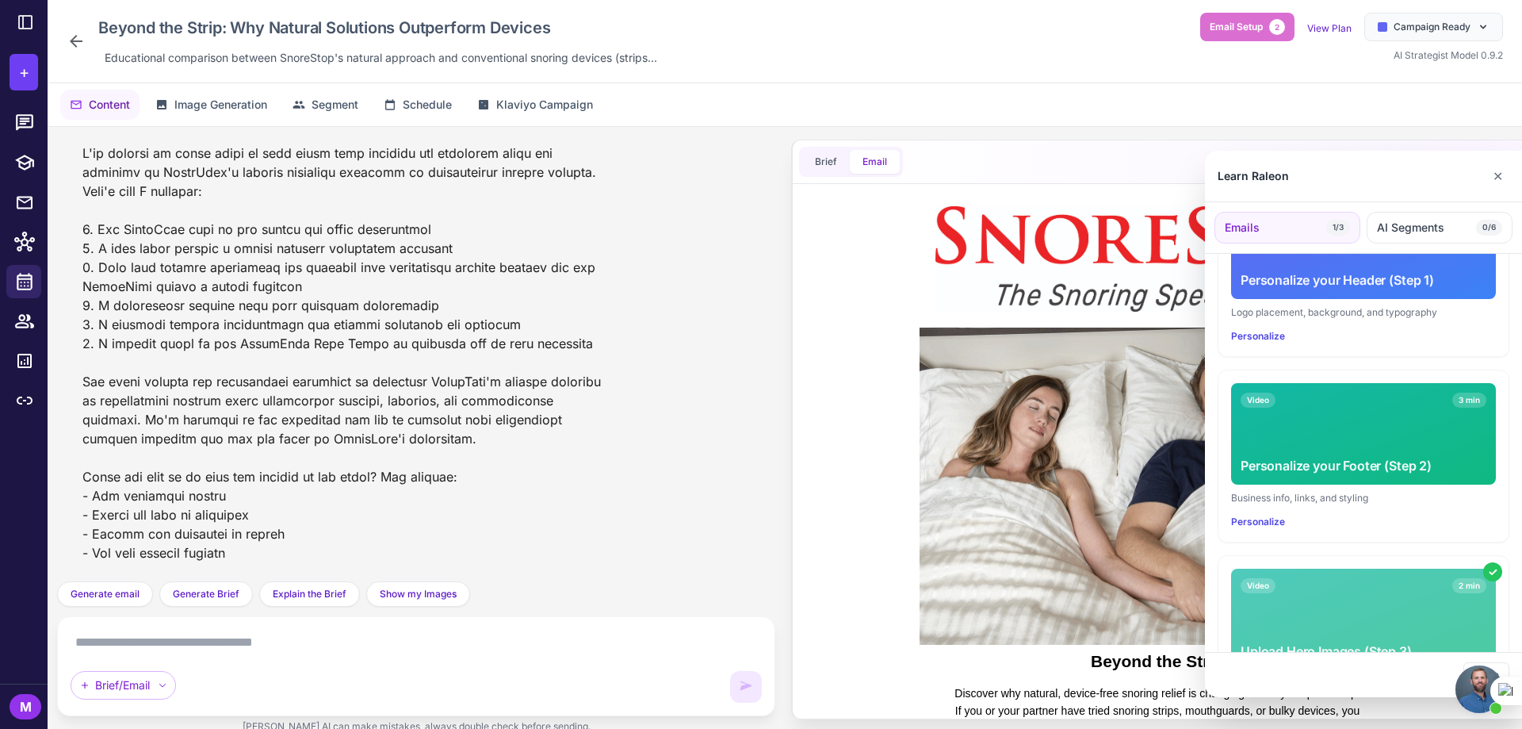
scroll to position [392, 0]
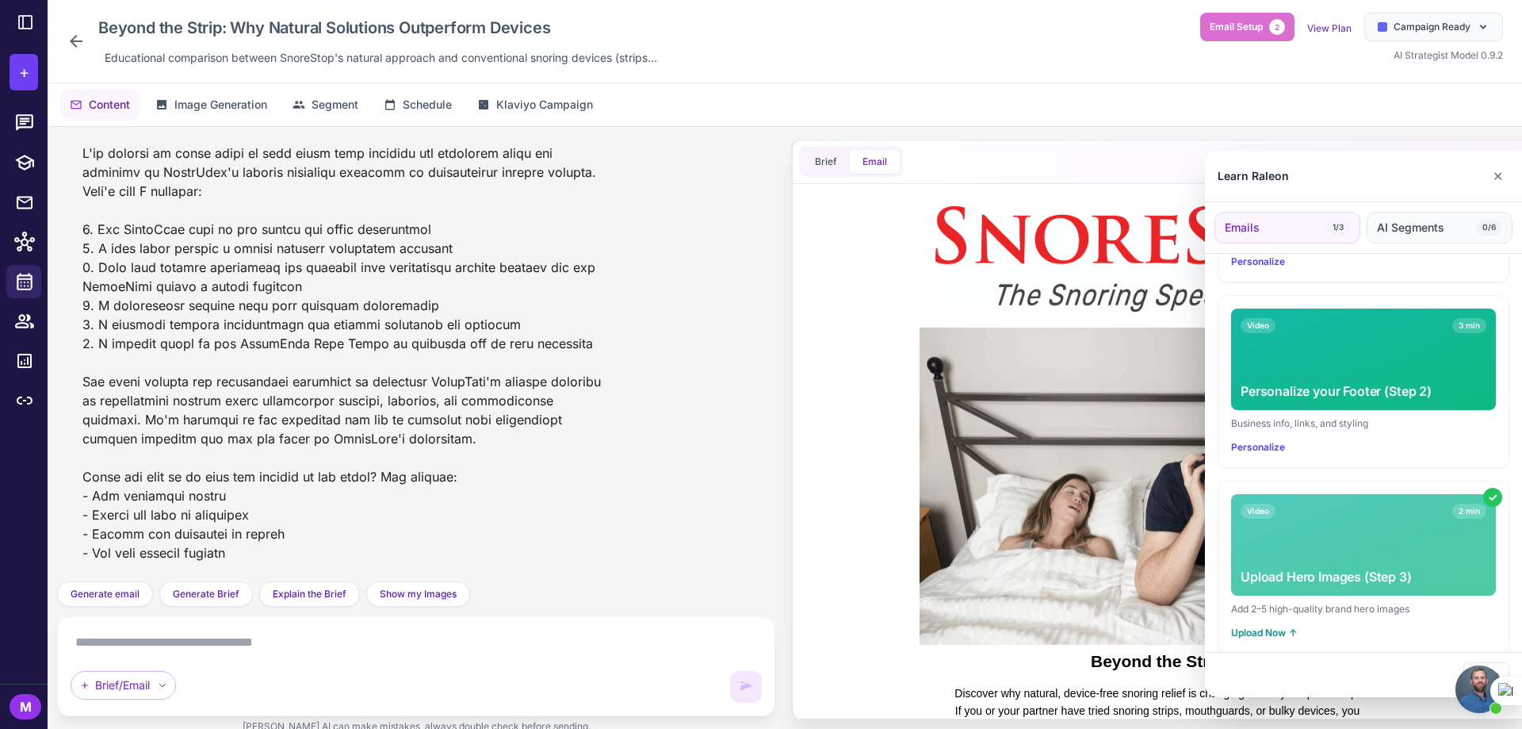
click at [1430, 228] on span "AI Segments" at bounding box center [1410, 227] width 67 height 17
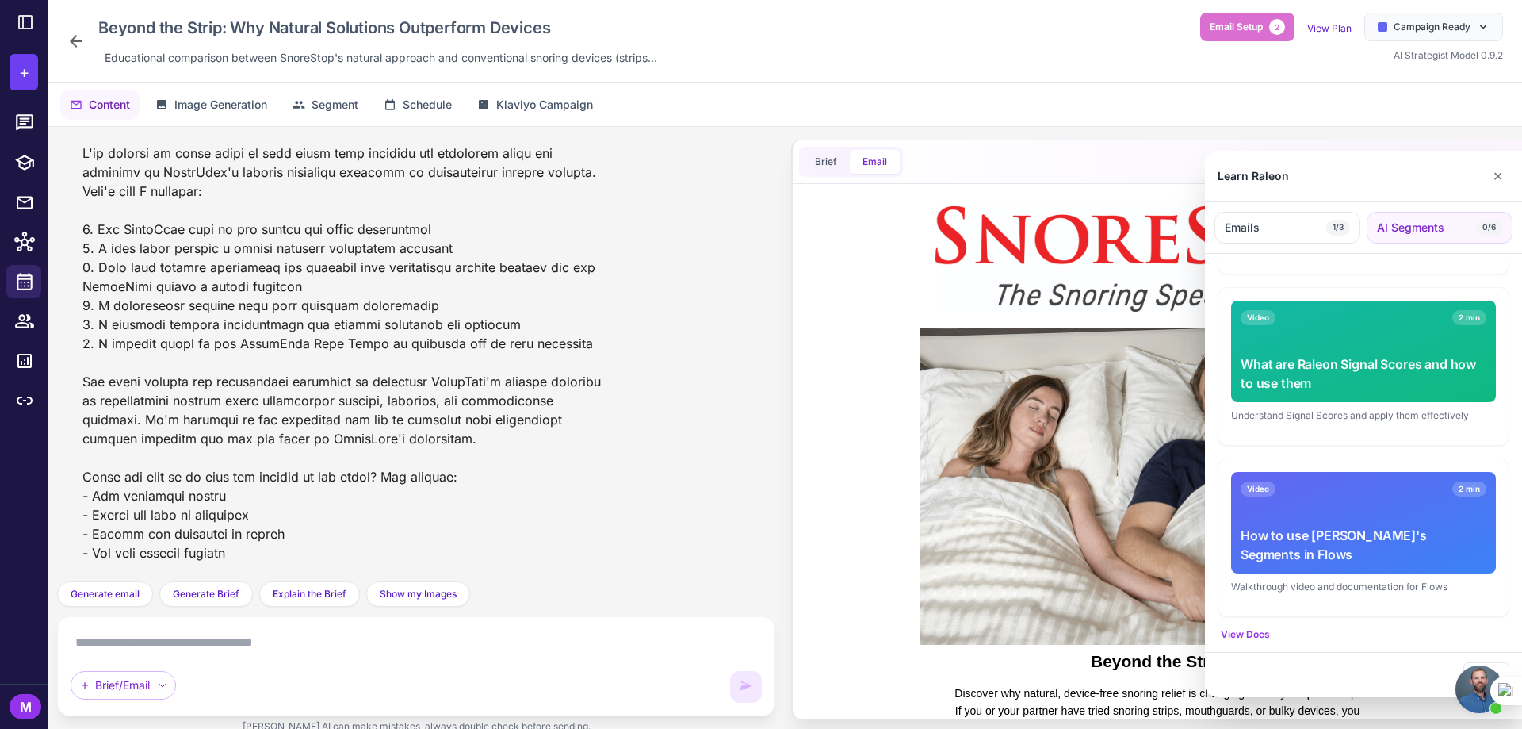
scroll to position [717, 0]
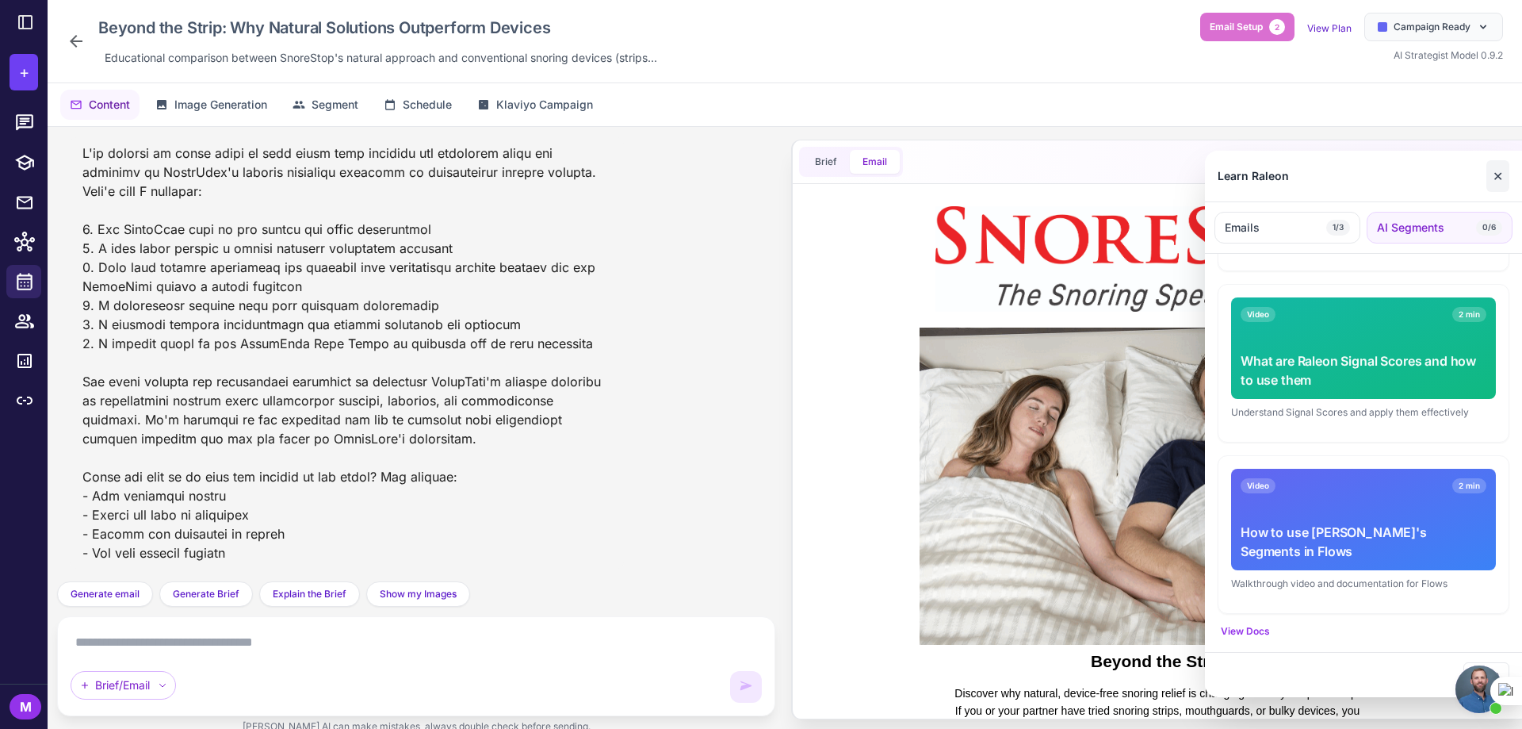
click at [1495, 185] on button "✕" at bounding box center [1498, 176] width 23 height 32
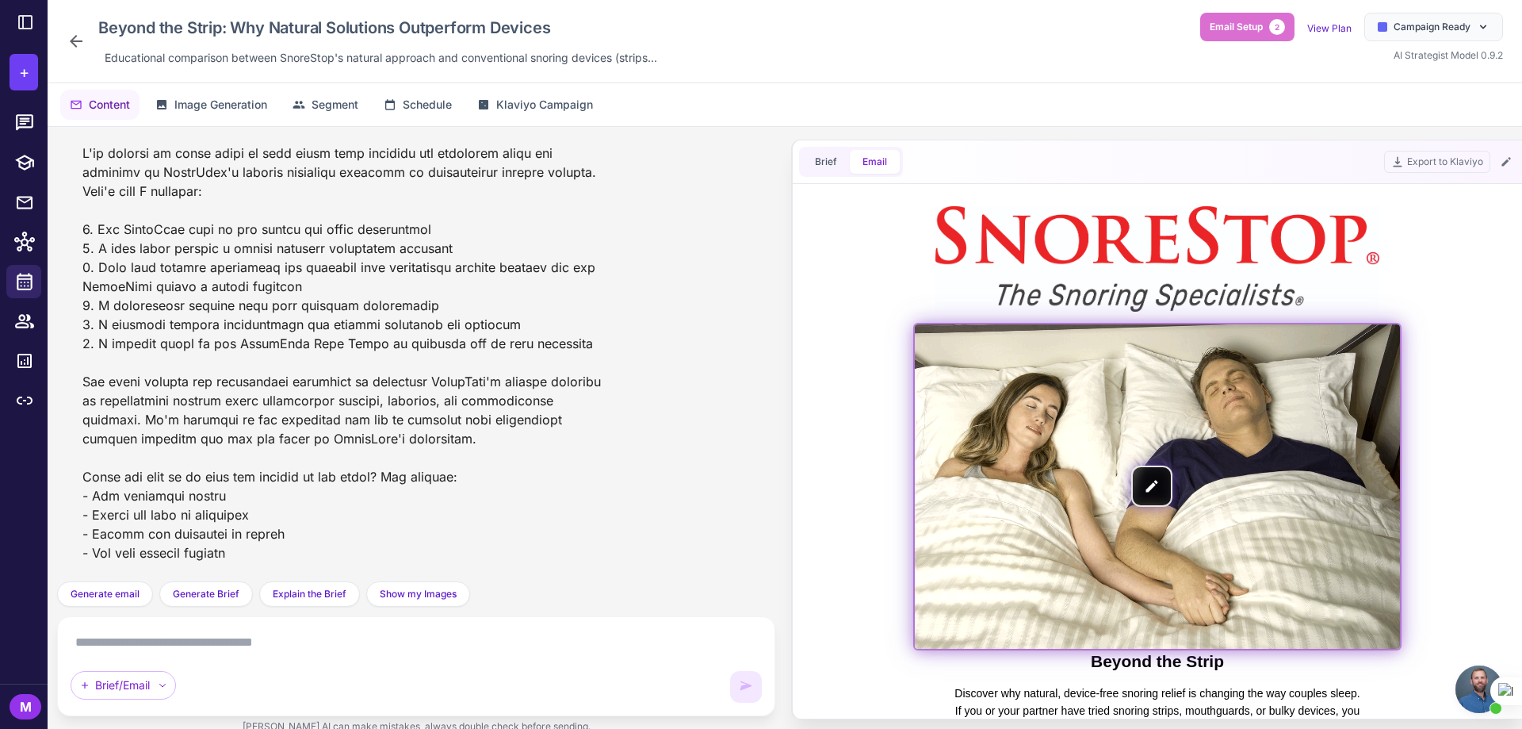
scroll to position [159, 0]
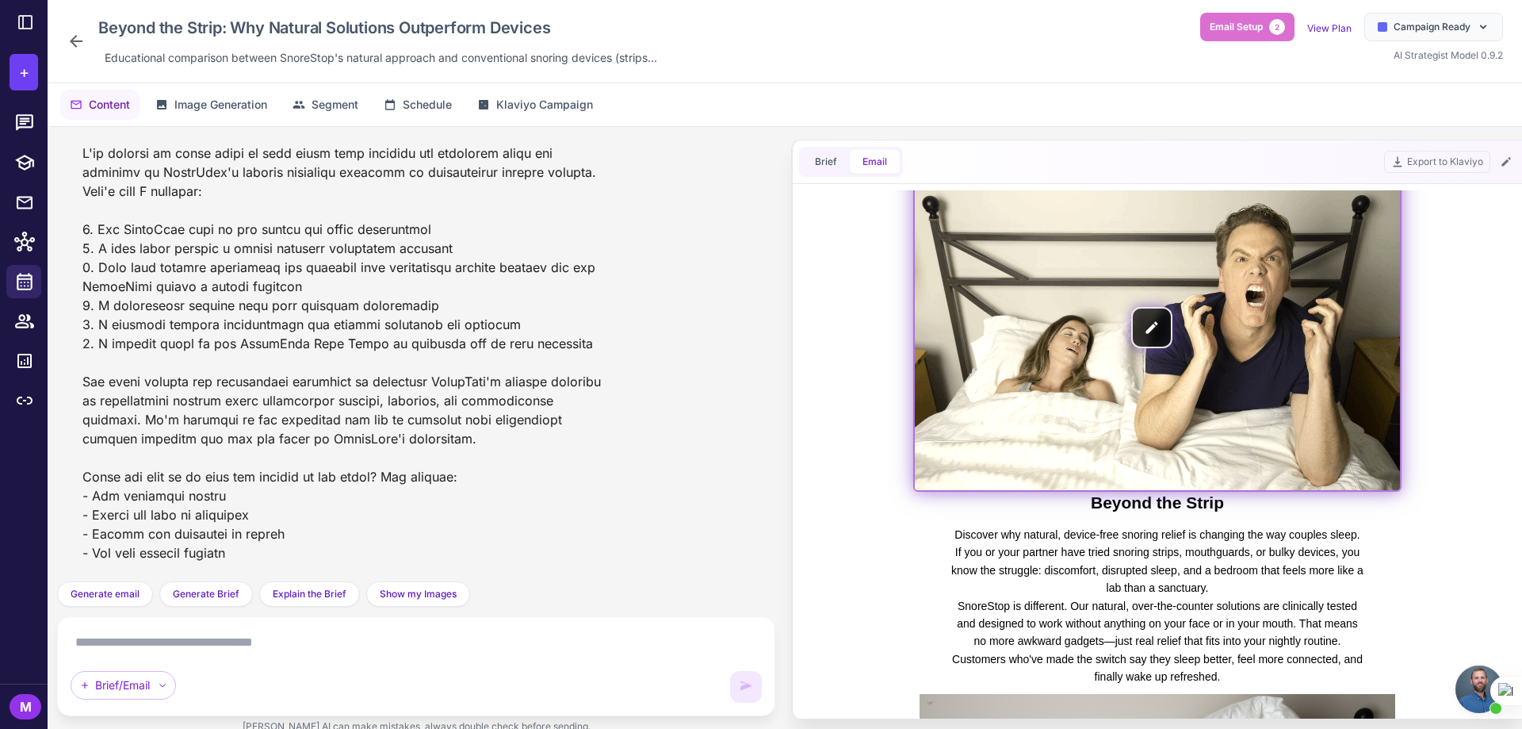
click at [997, 358] on img at bounding box center [1157, 328] width 485 height 324
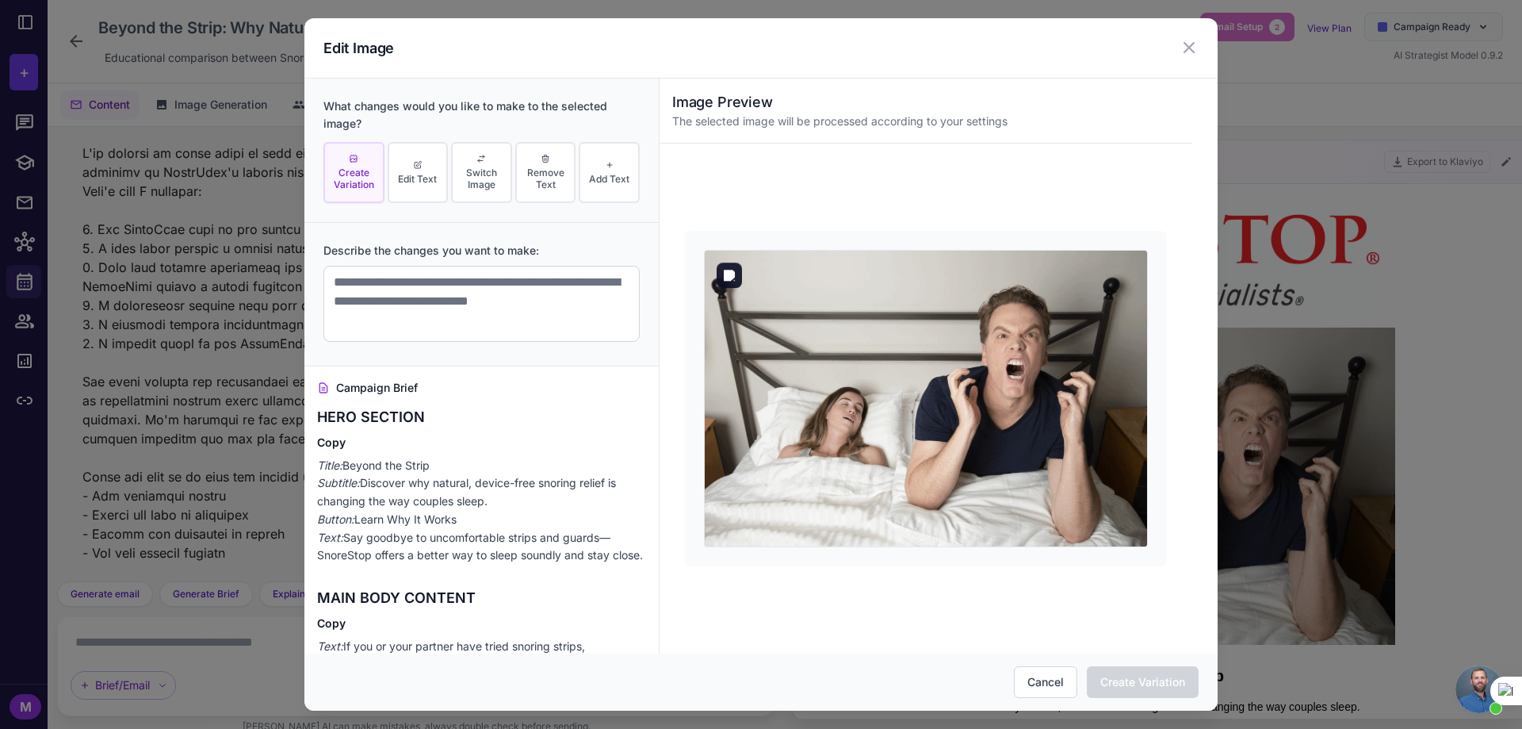
scroll to position [0, 0]
click at [1182, 46] on icon at bounding box center [1189, 47] width 19 height 19
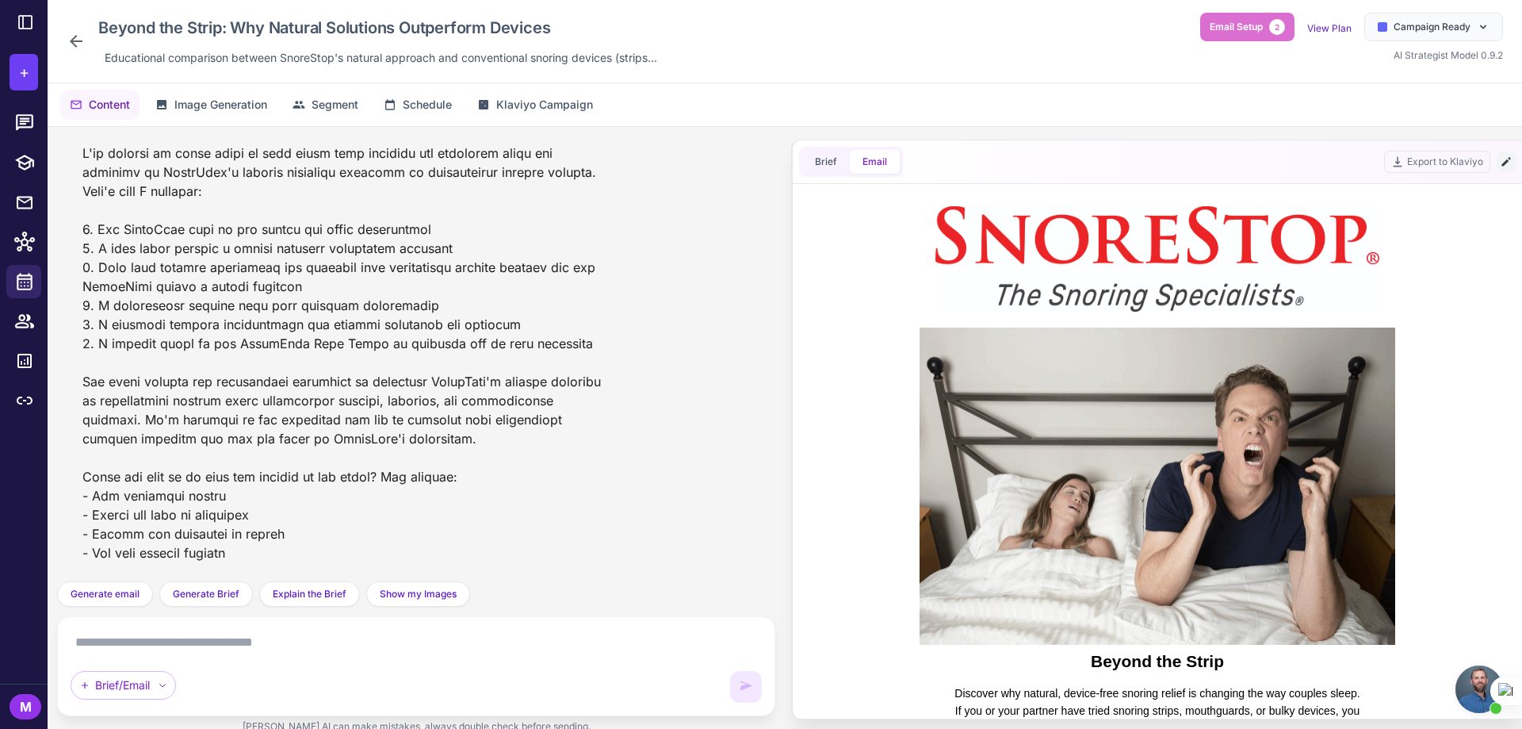
click at [1502, 158] on icon at bounding box center [1506, 161] width 13 height 13
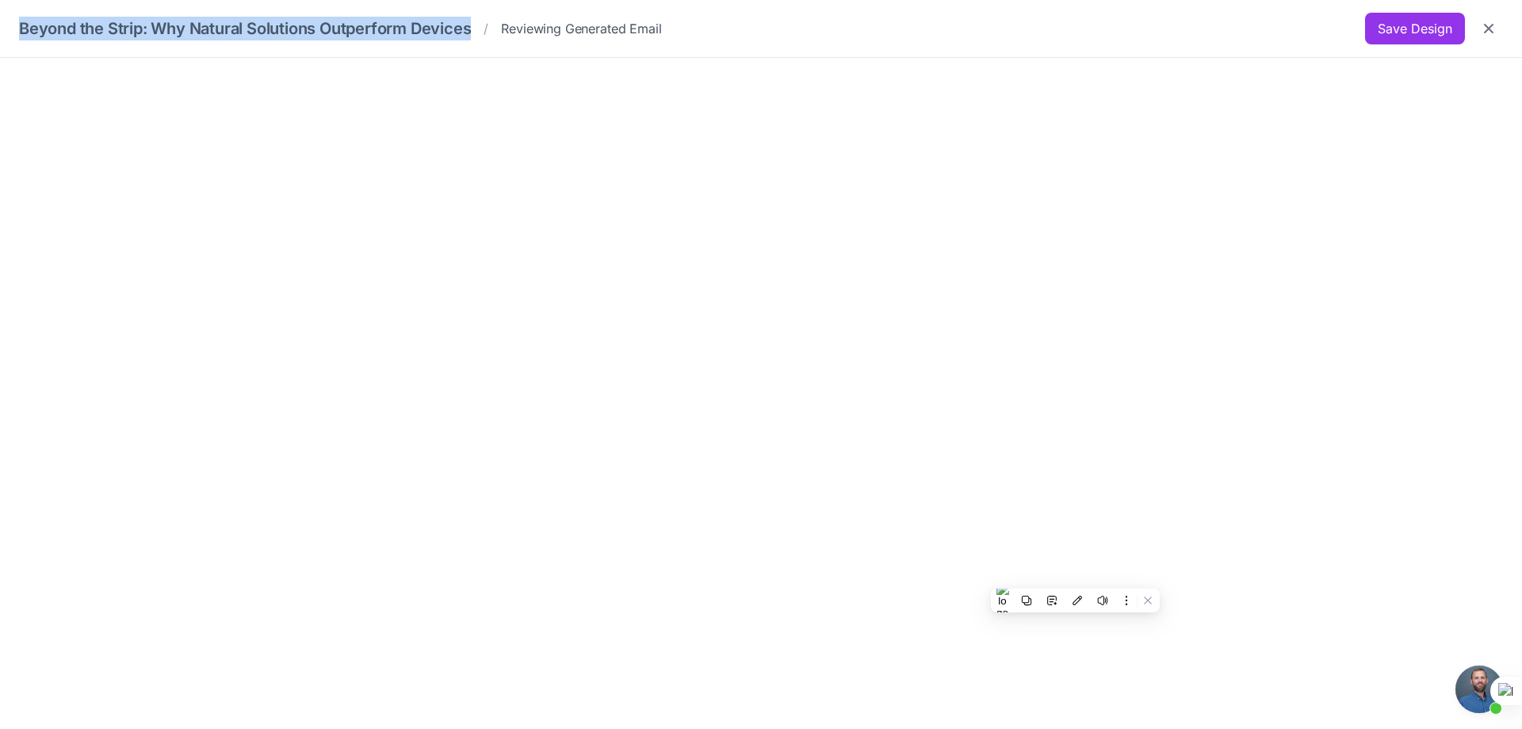
drag, startPoint x: 473, startPoint y: 31, endPoint x: 18, endPoint y: 27, distance: 455.1
click at [18, 27] on div "Beyond the Strip: Why Natural Solutions Outperform Devices / Reviewing Generate…" at bounding box center [761, 29] width 1522 height 58
copy h1 "Beyond the Strip: Why Natural Solutions Outperform Devices"
click at [1406, 25] on button "Save Design" at bounding box center [1415, 29] width 100 height 32
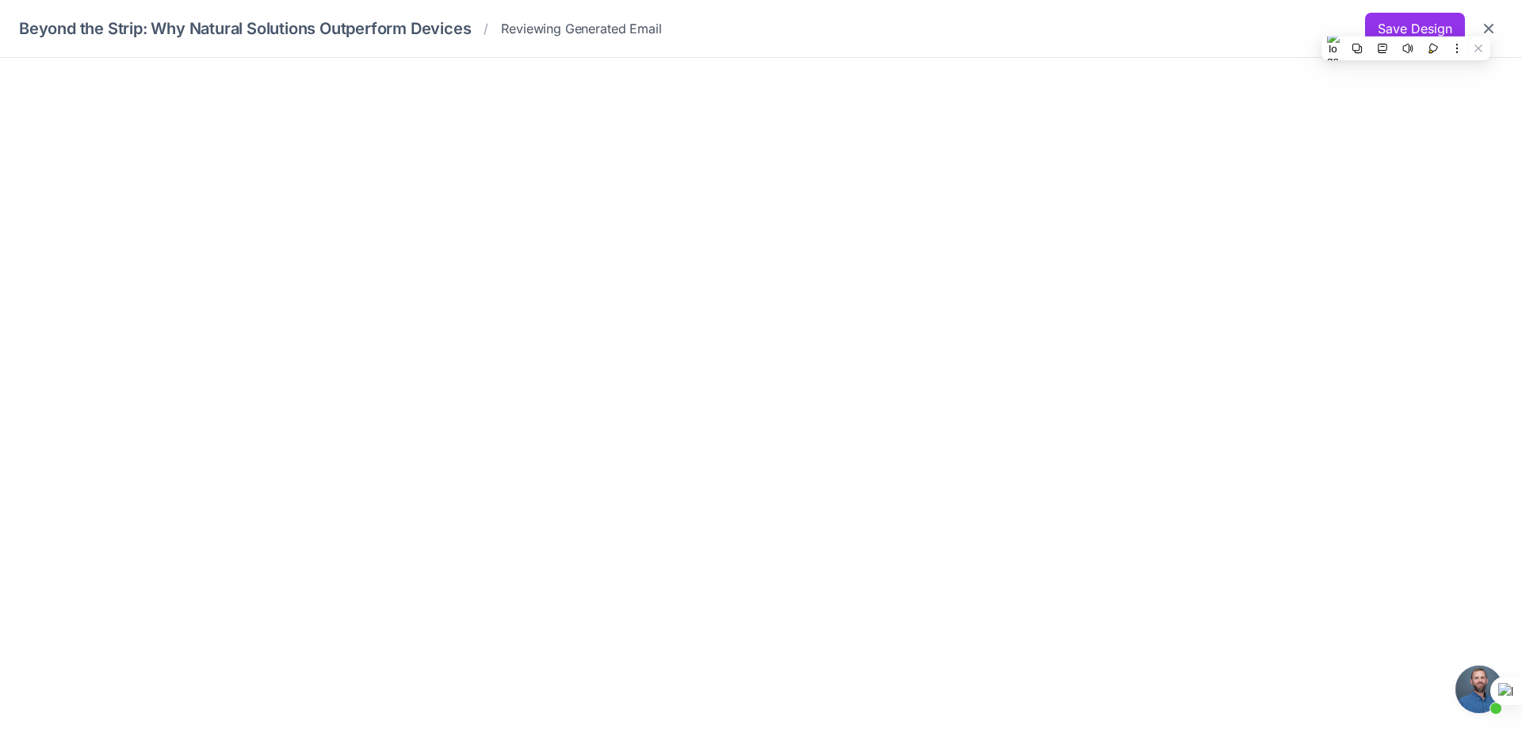
click at [922, 38] on div "Beyond the Strip: Why Natural Solutions Outperform Devices / Reviewing Generate…" at bounding box center [761, 29] width 1484 height 32
click at [1494, 28] on icon "Close" at bounding box center [1489, 29] width 16 height 16
